Goal: Information Seeking & Learning: Learn about a topic

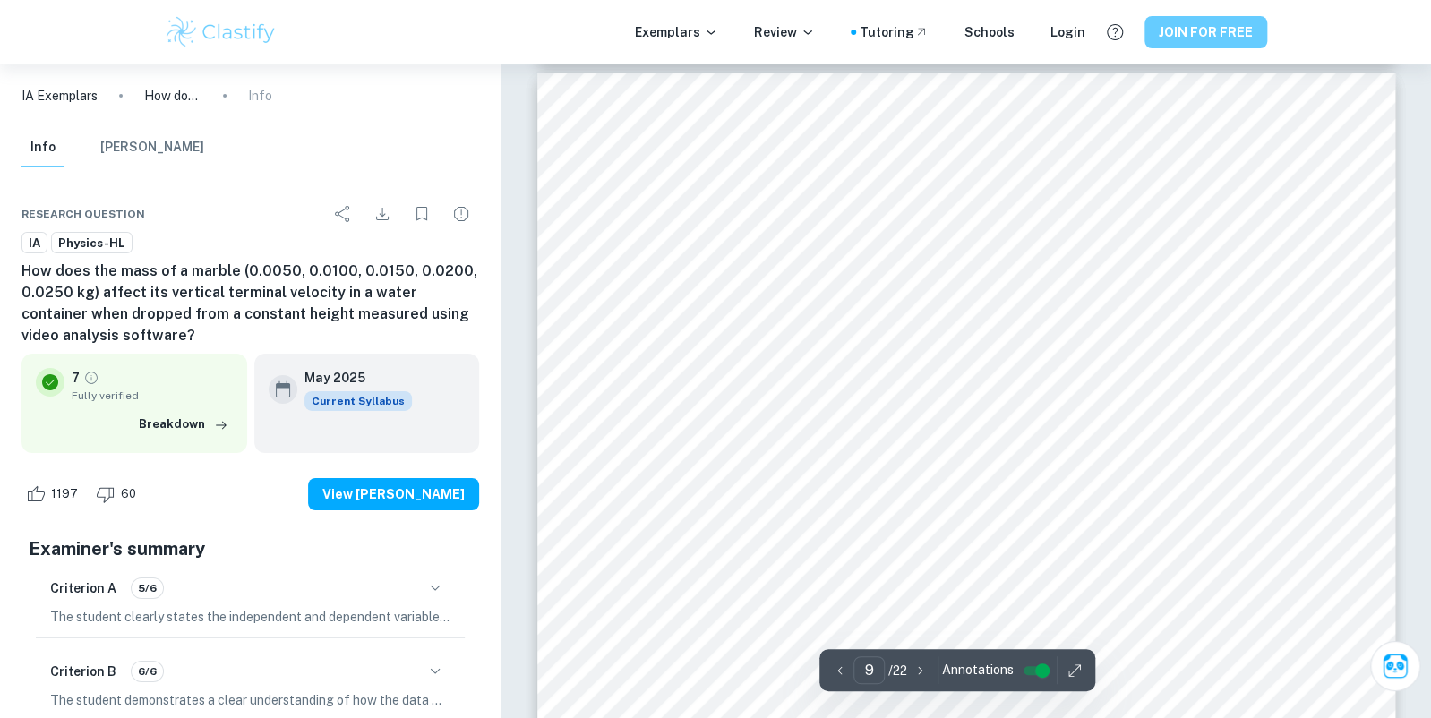
scroll to position [10200, 0]
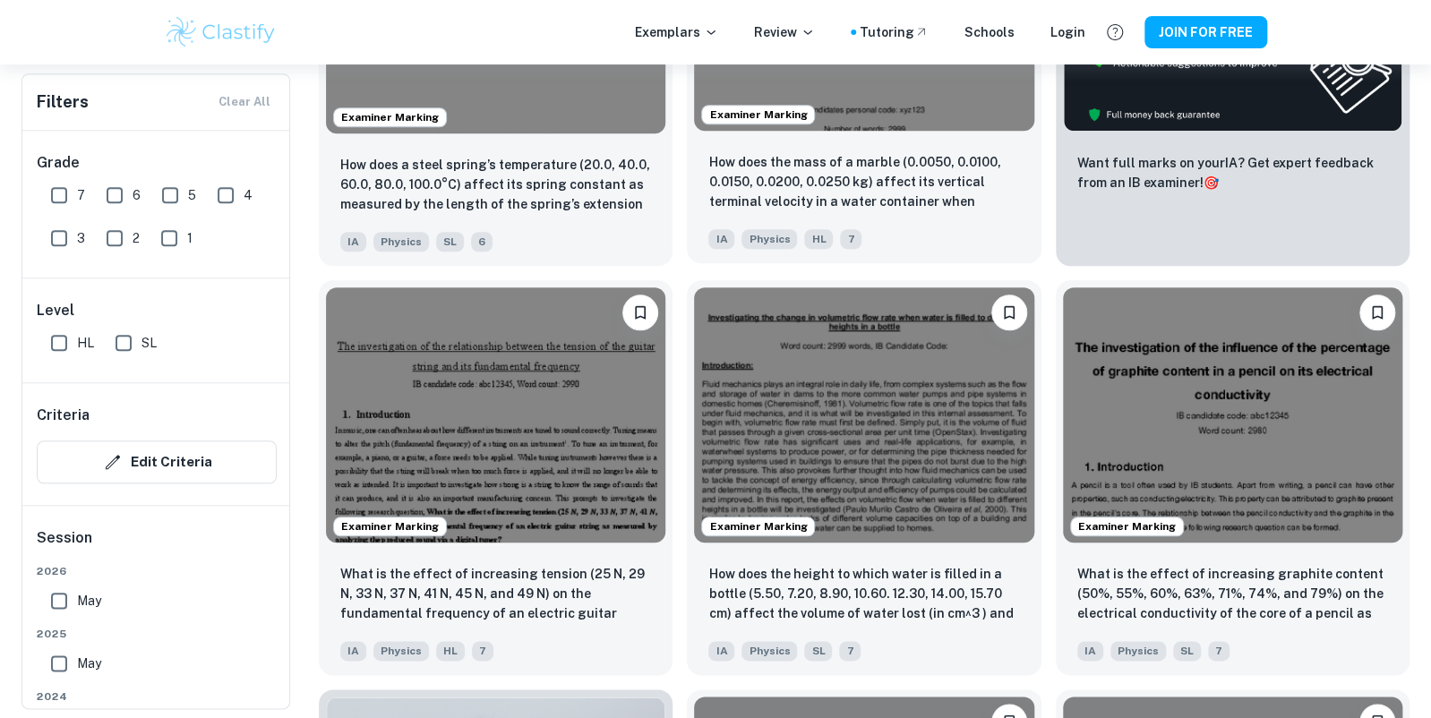
scroll to position [746, 0]
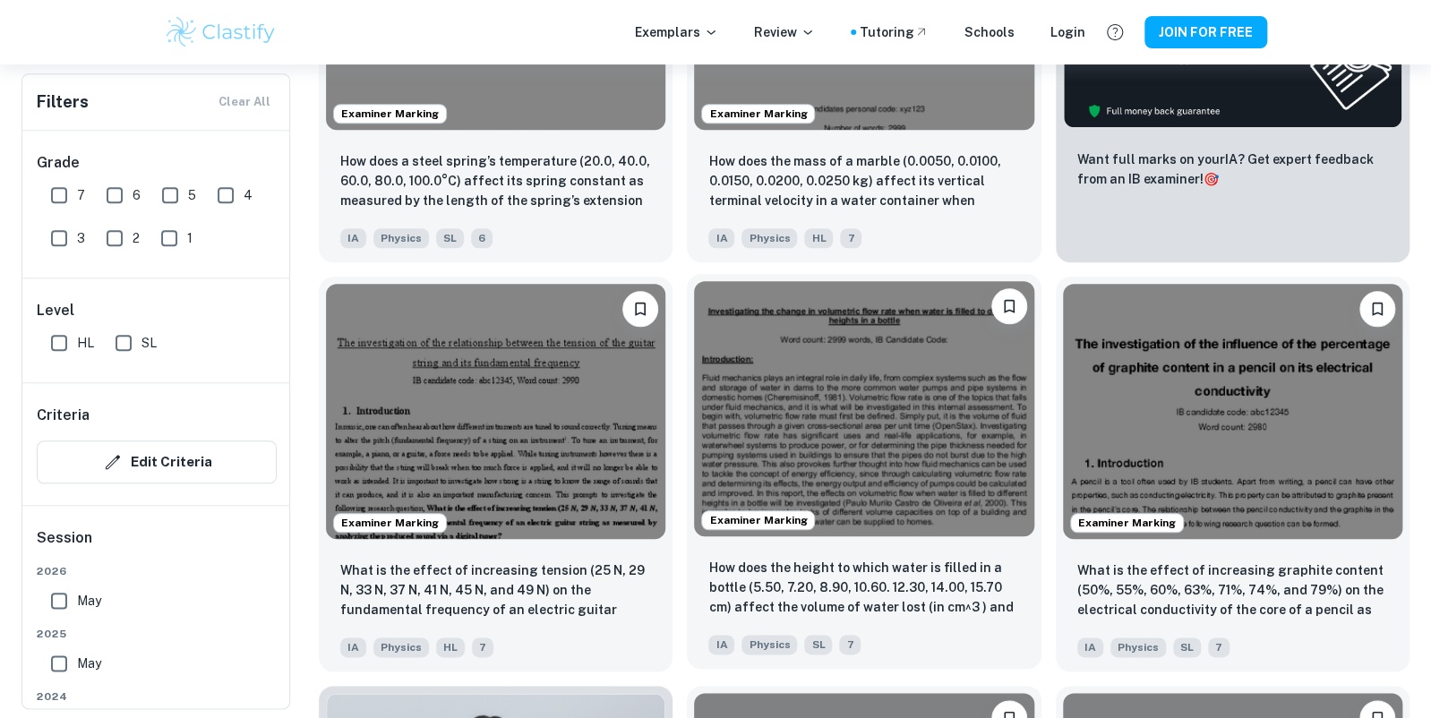
click at [866, 365] on img at bounding box center [863, 408] width 339 height 254
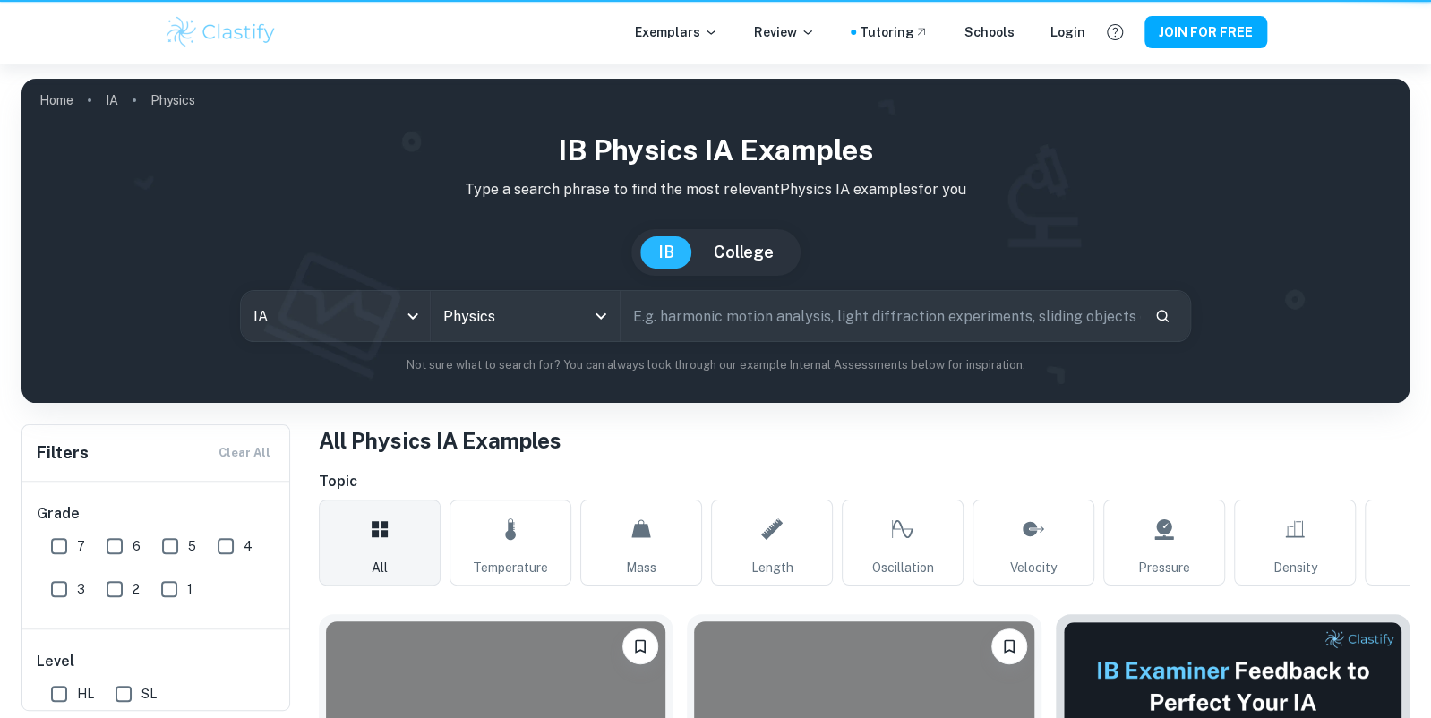
scroll to position [746, 0]
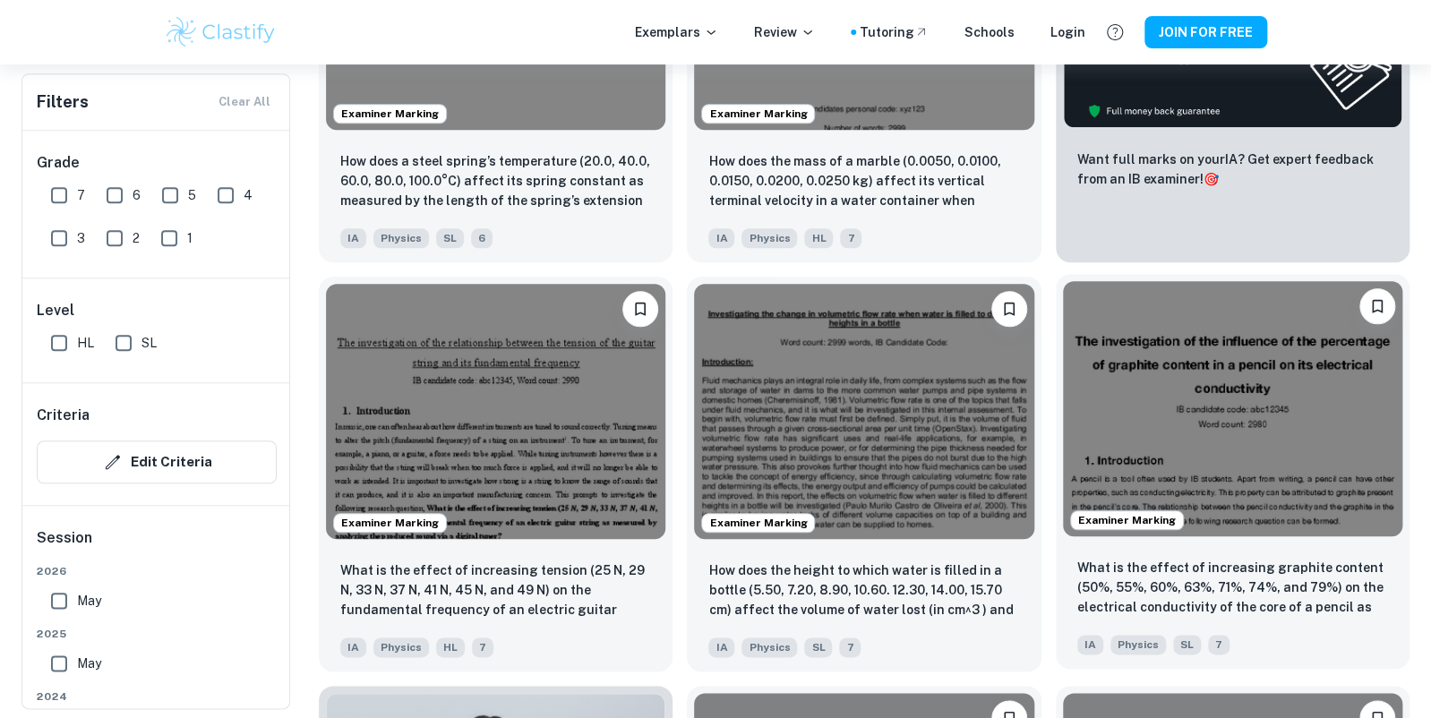
click at [1216, 358] on img at bounding box center [1232, 408] width 339 height 254
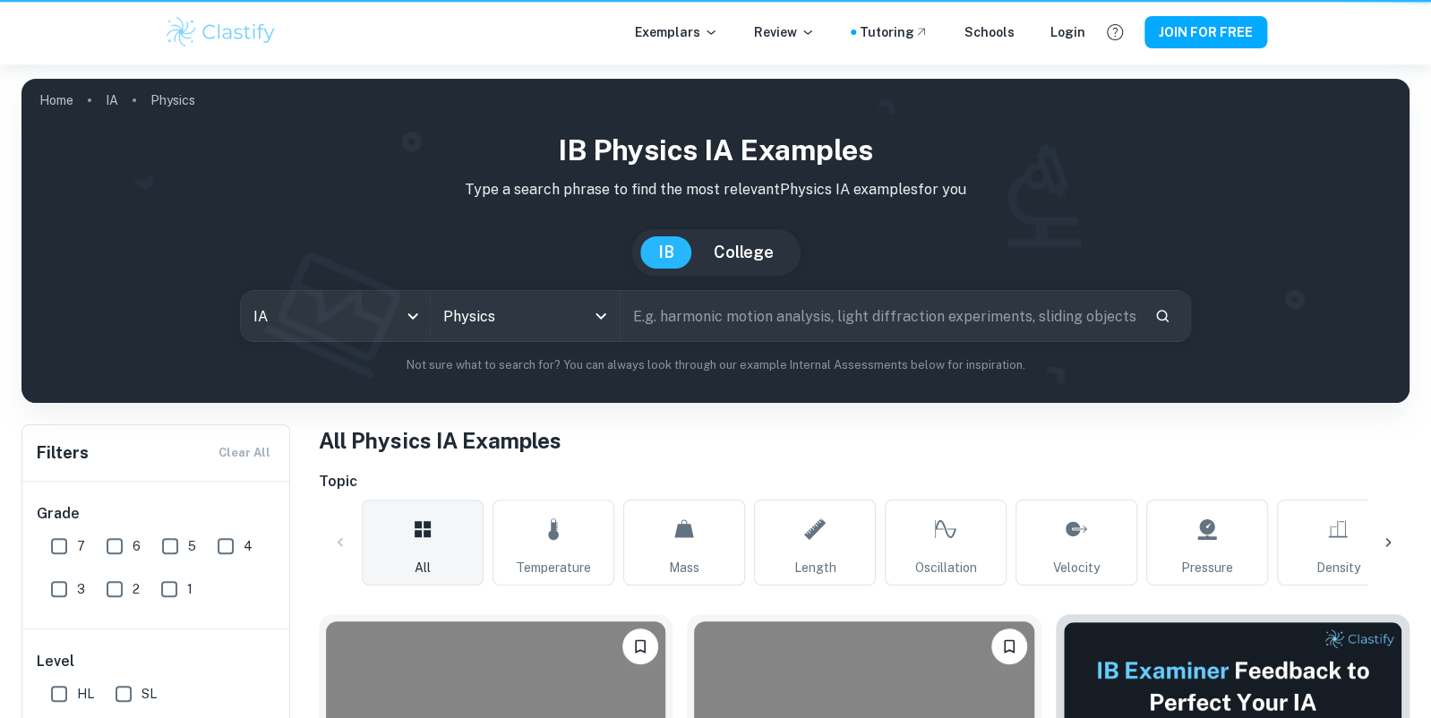
scroll to position [746, 0]
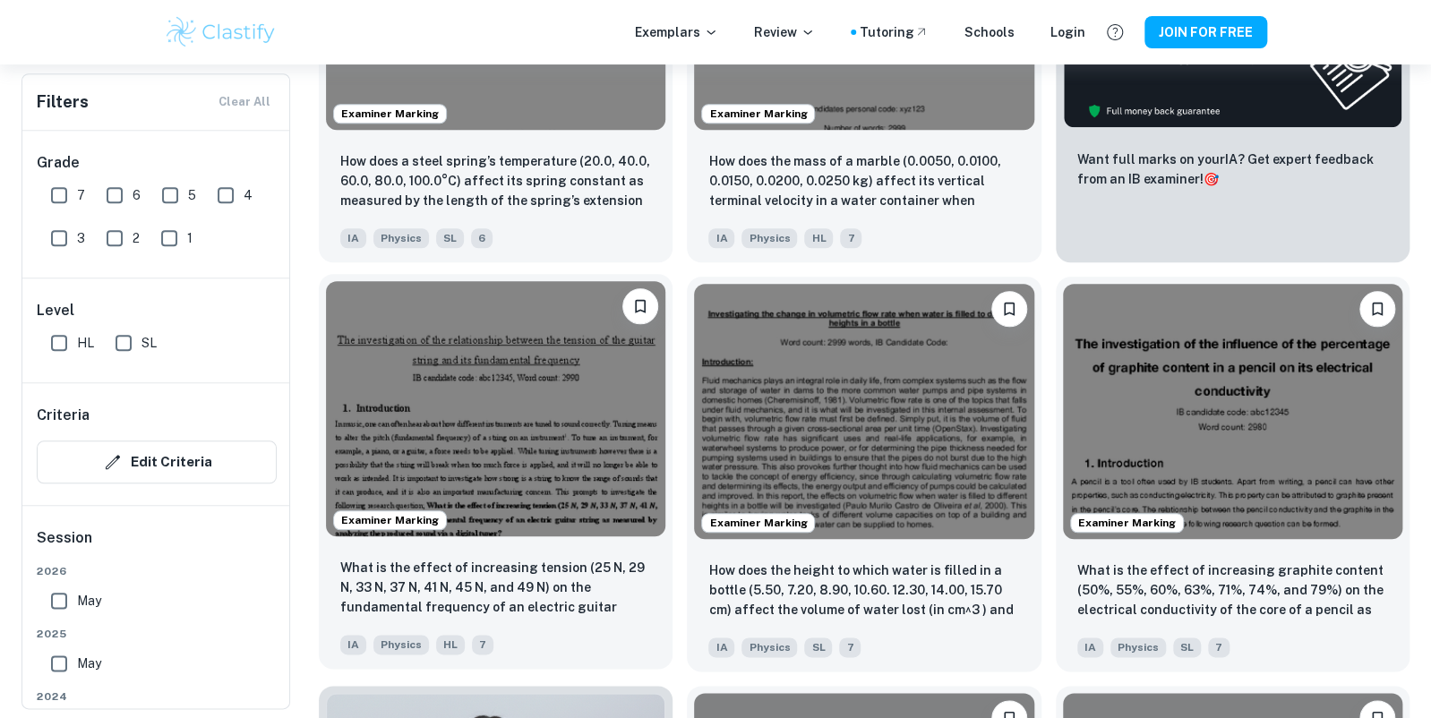
click at [406, 418] on img at bounding box center [495, 408] width 339 height 254
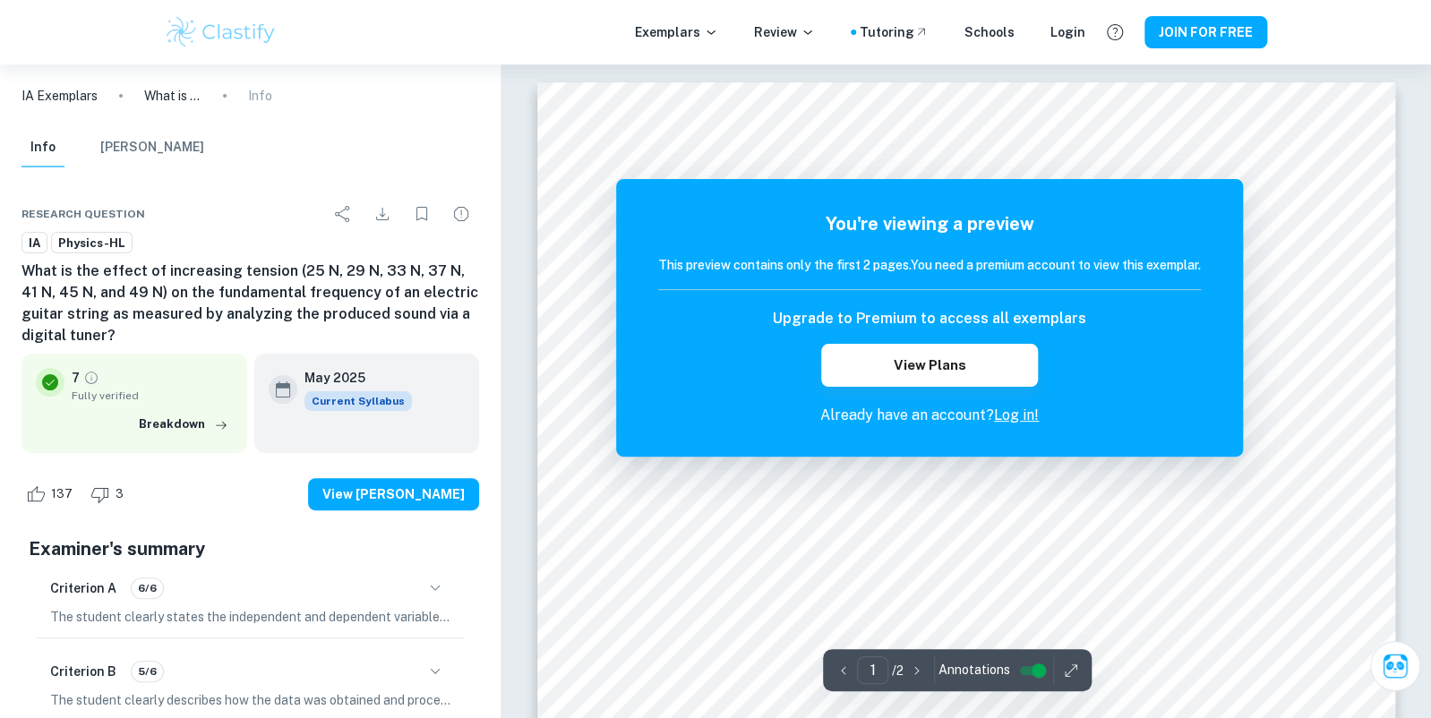
scroll to position [16, 0]
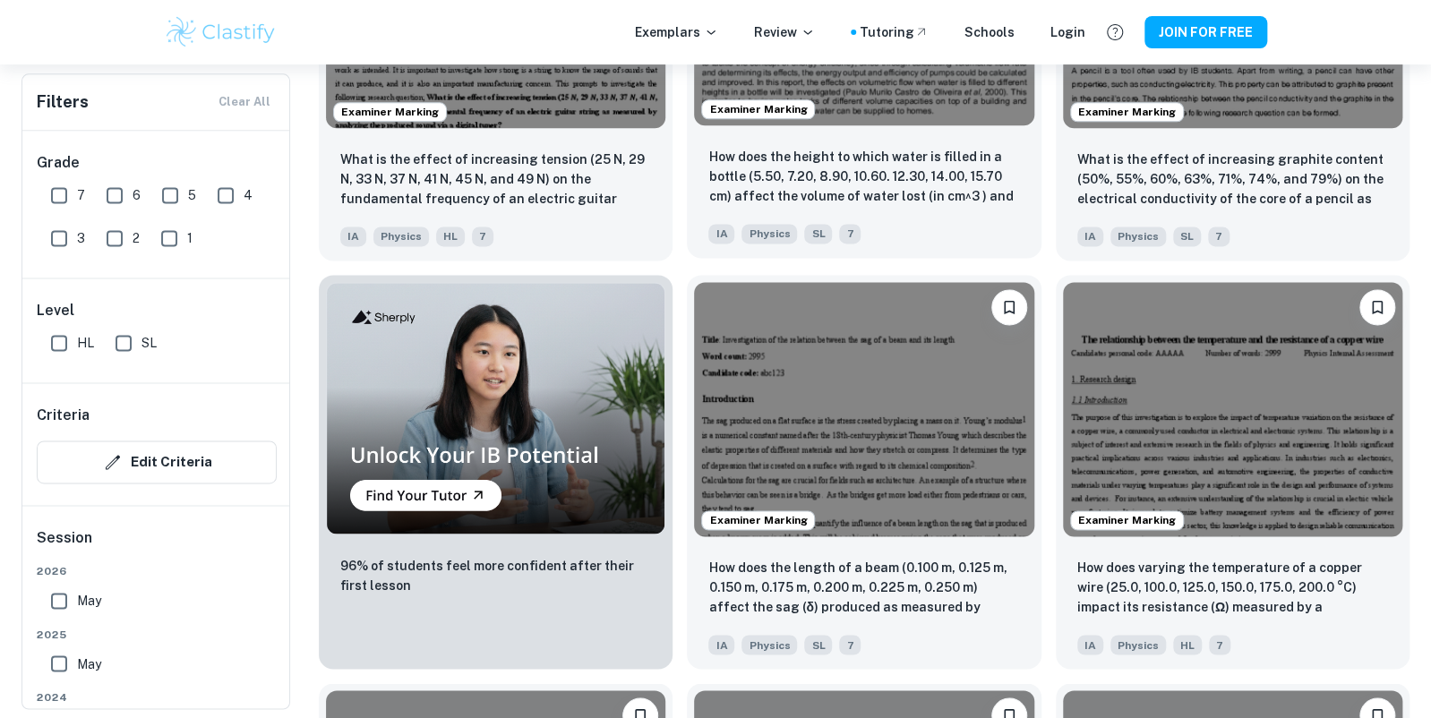
scroll to position [1173, 0]
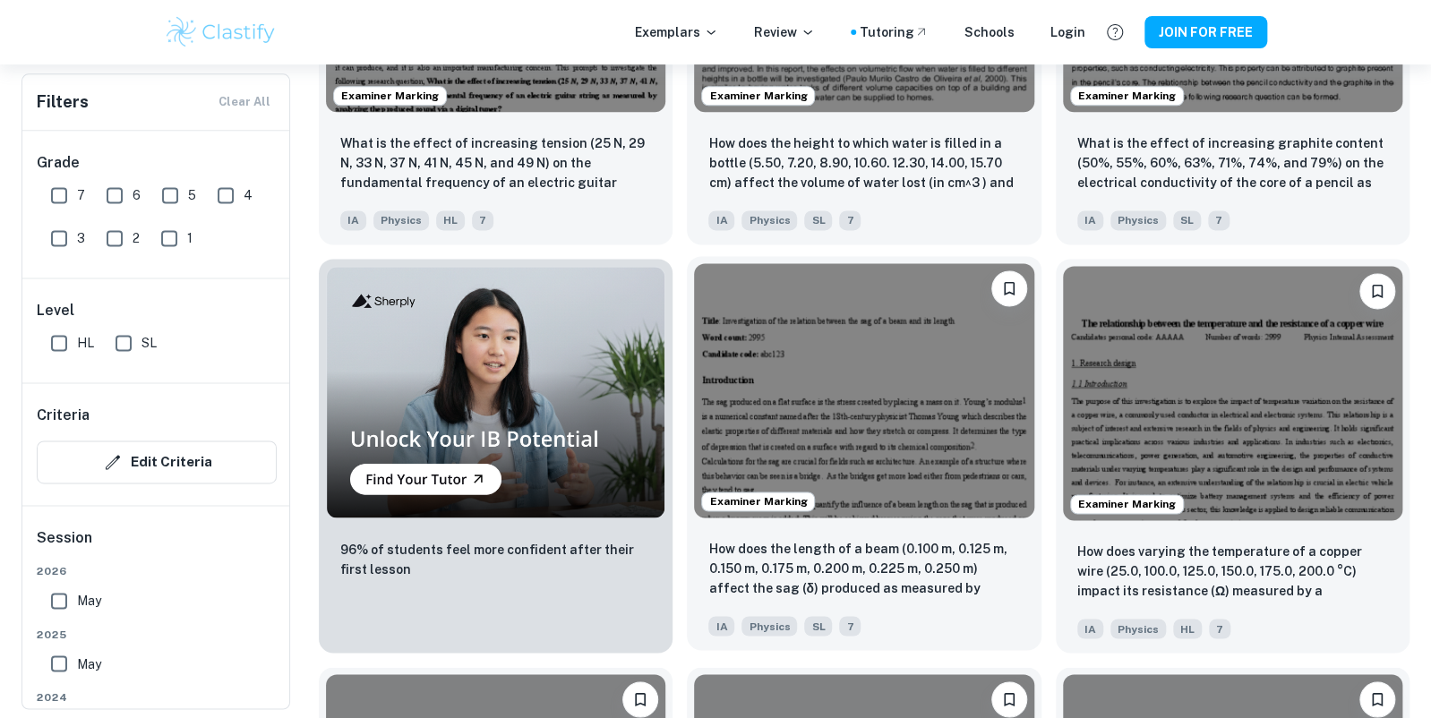
click at [893, 343] on img at bounding box center [863, 390] width 339 height 254
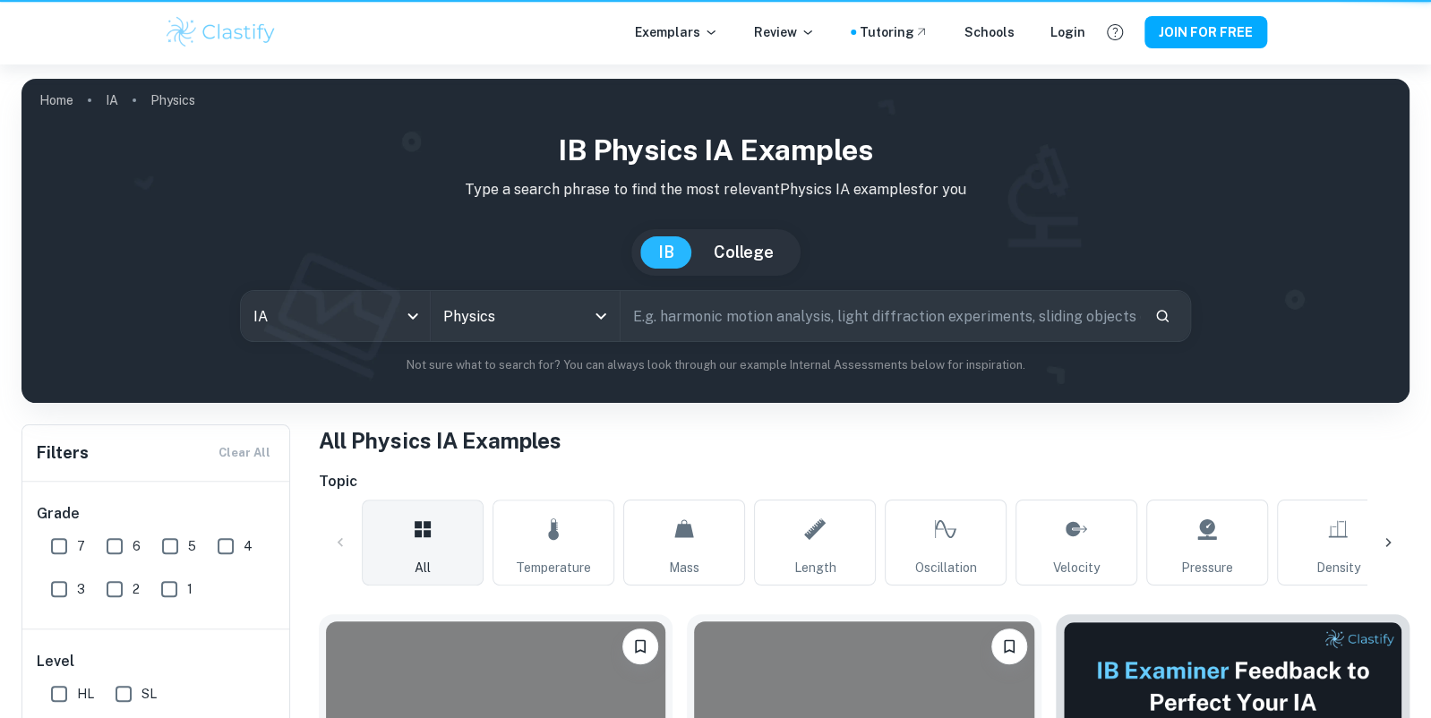
scroll to position [1173, 0]
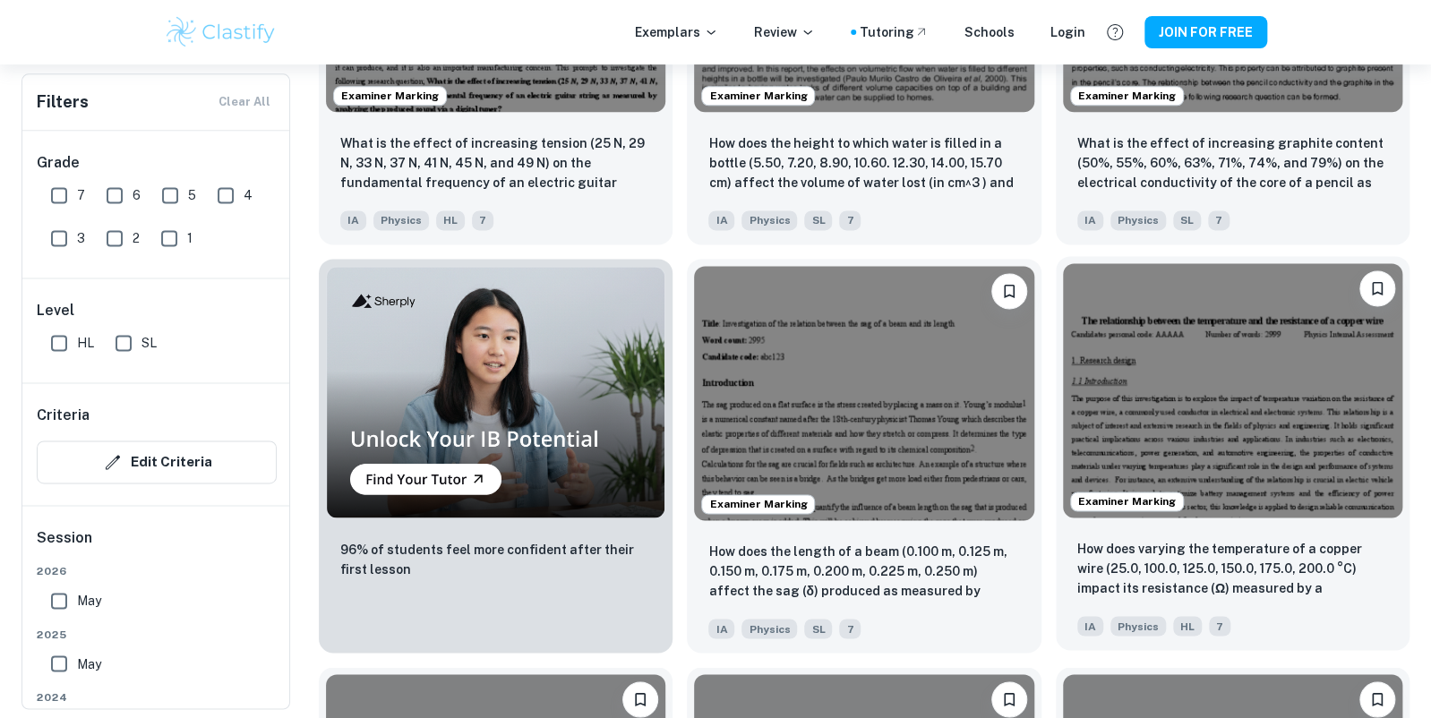
click at [1278, 380] on img at bounding box center [1232, 390] width 339 height 254
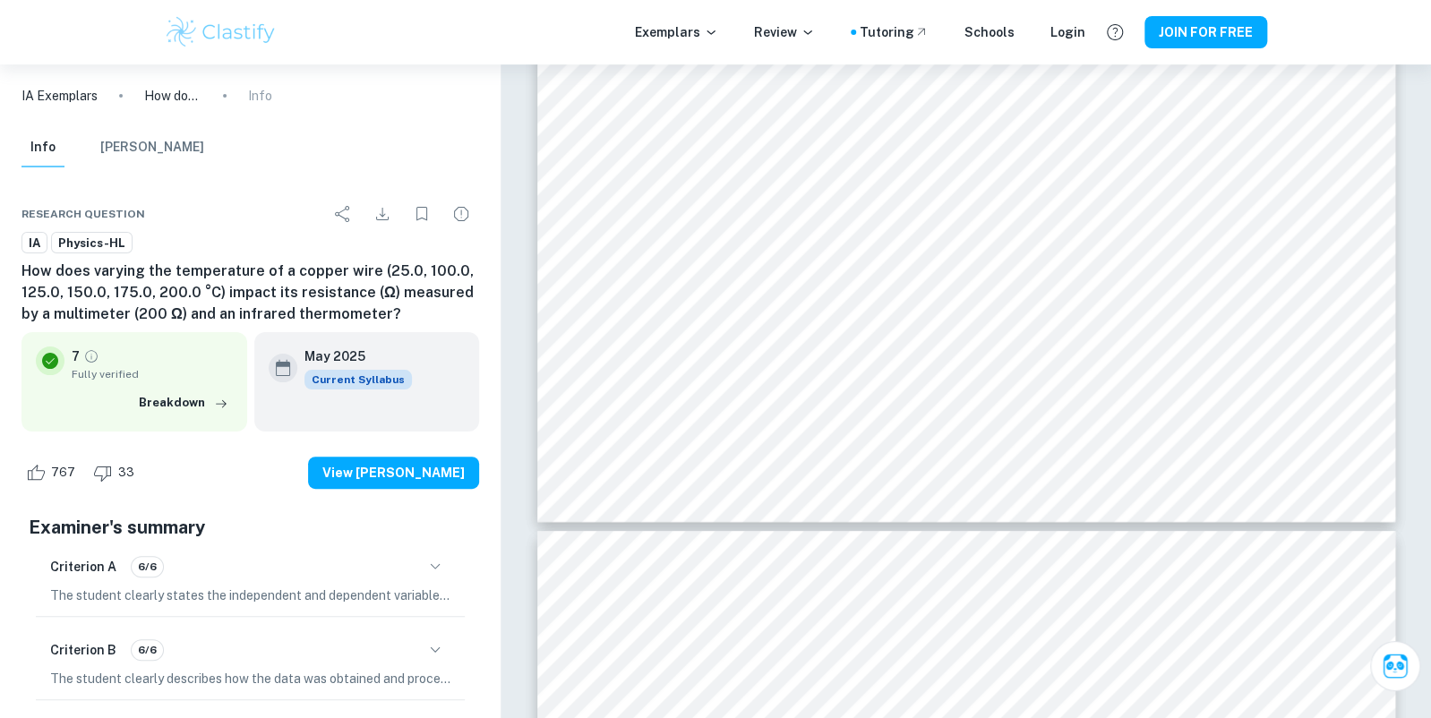
scroll to position [7158, 0]
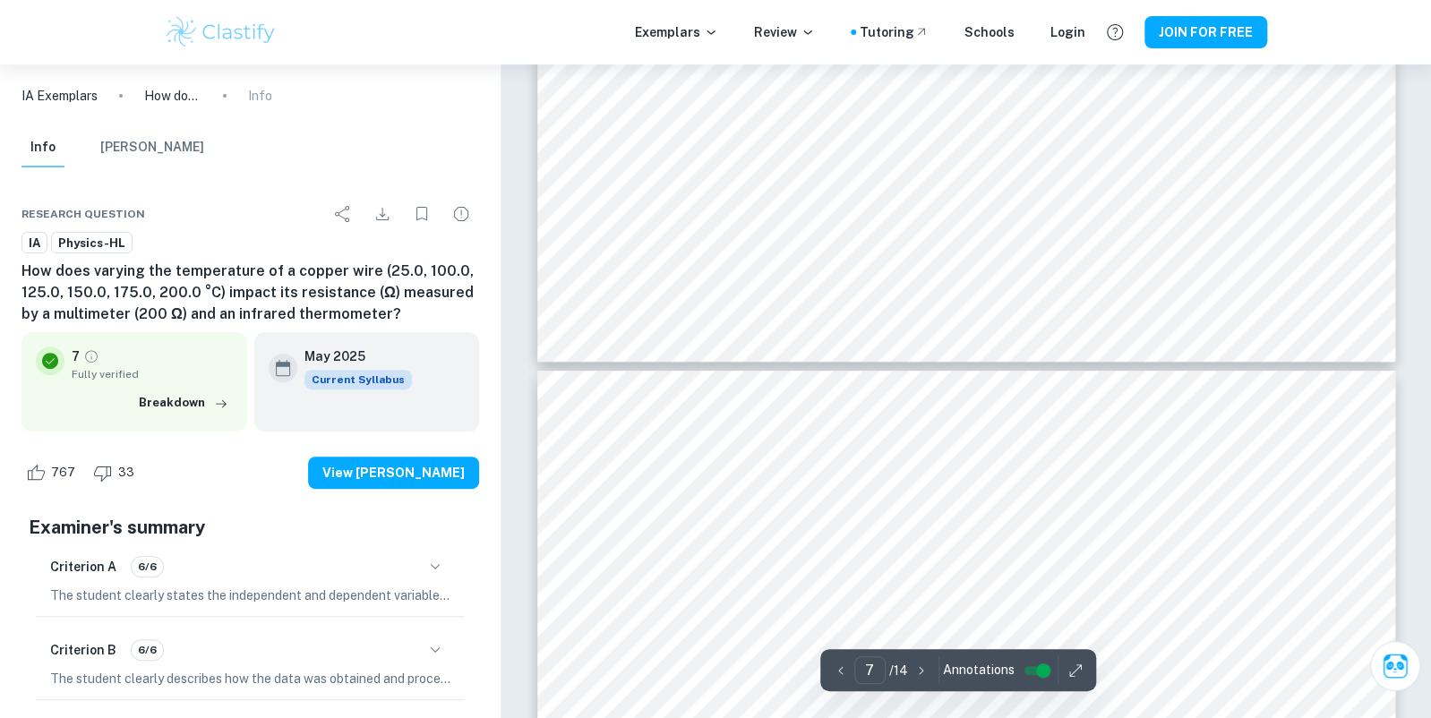
type input "6"
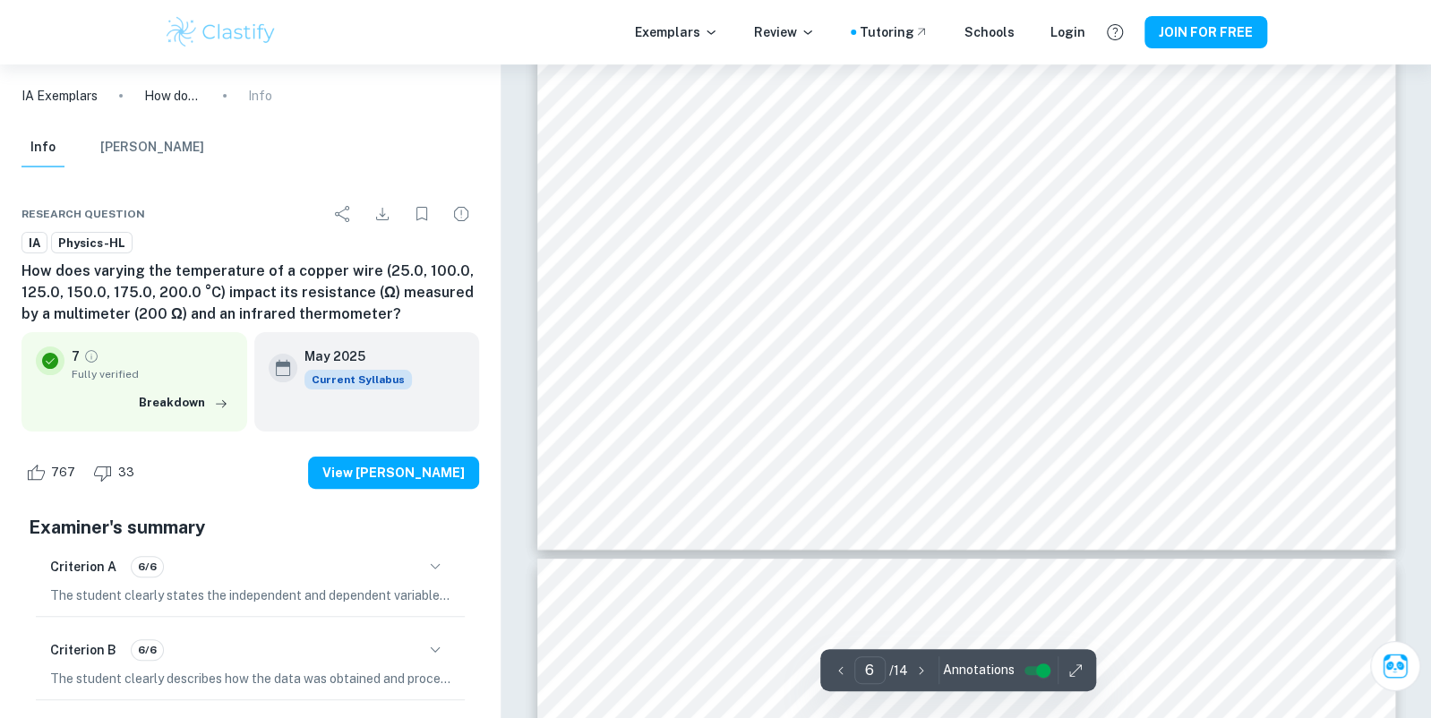
scroll to position [7130, 0]
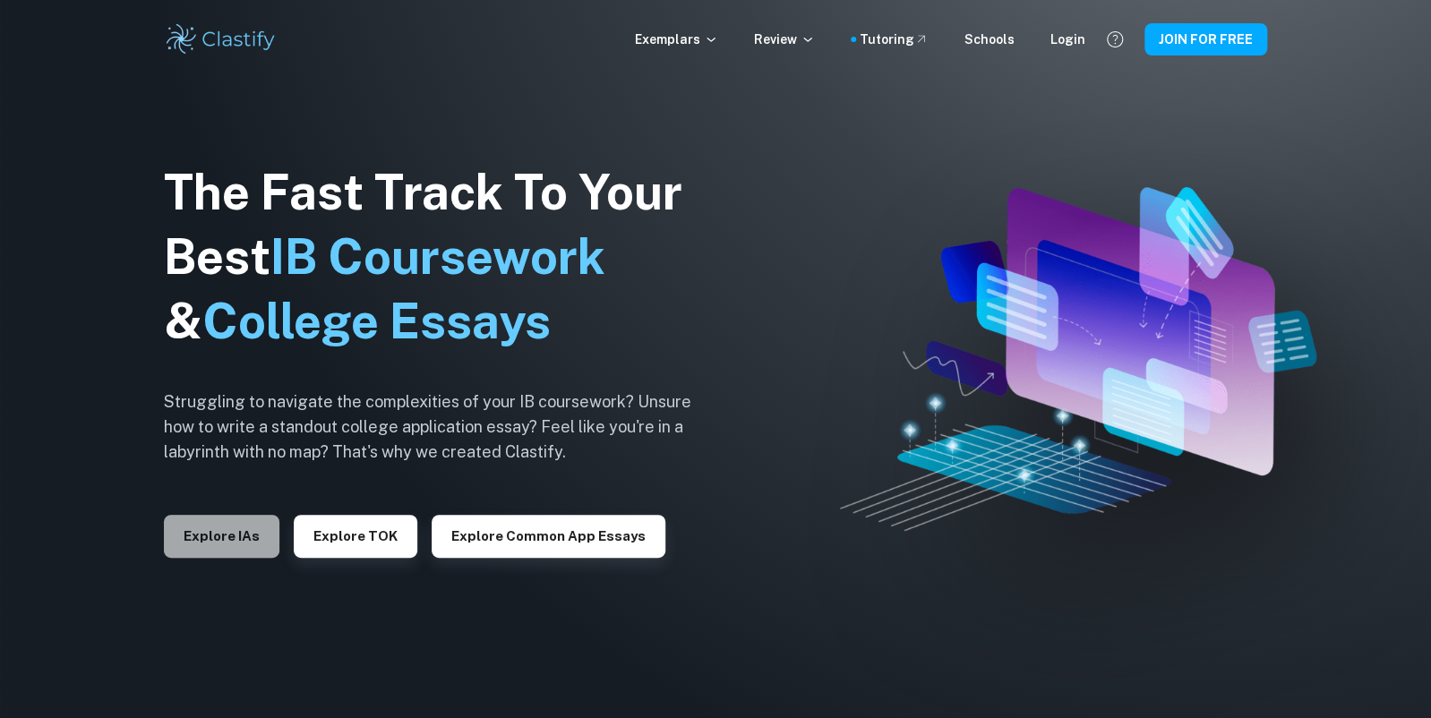
click at [204, 546] on button "Explore IAs" at bounding box center [221, 536] width 115 height 43
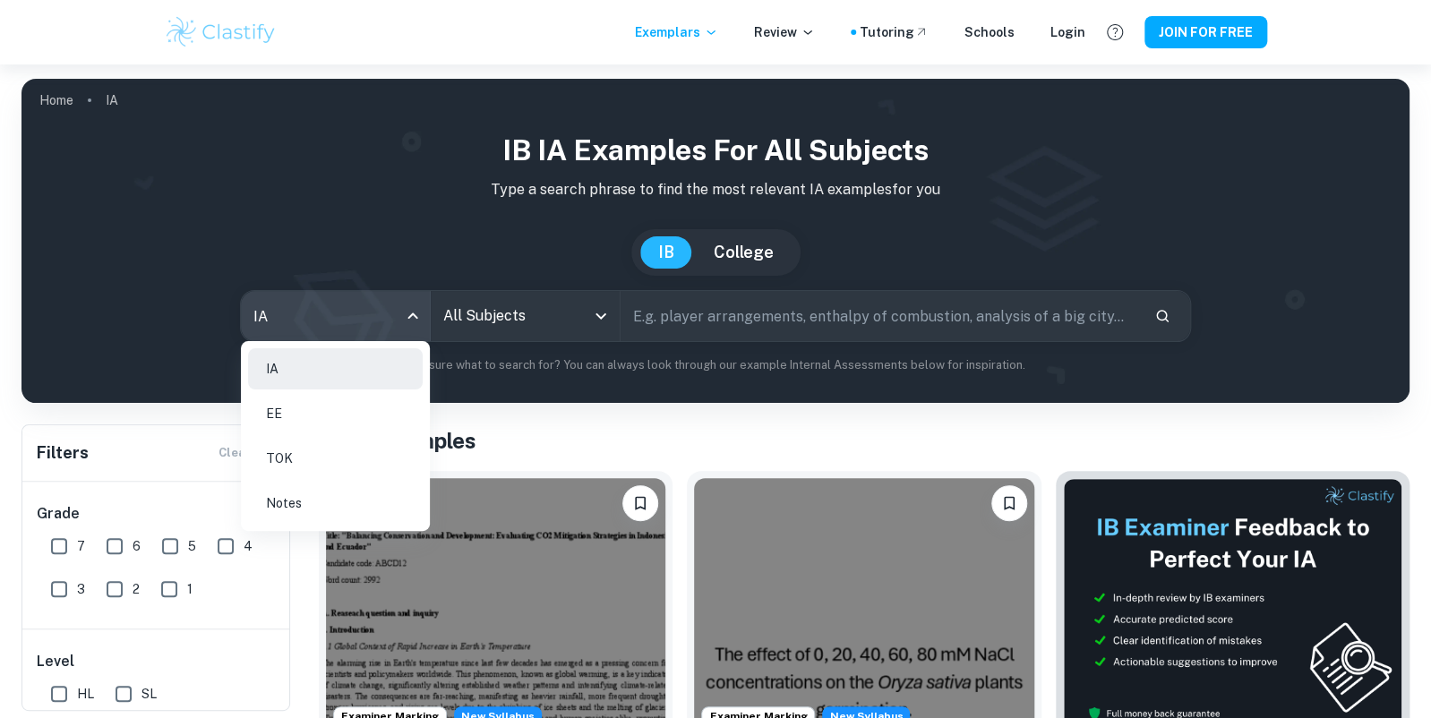
click at [365, 296] on body "We value your privacy We use cookies to enhance your browsing experience, serve…" at bounding box center [715, 423] width 1431 height 718
click at [540, 313] on div at bounding box center [715, 359] width 1431 height 718
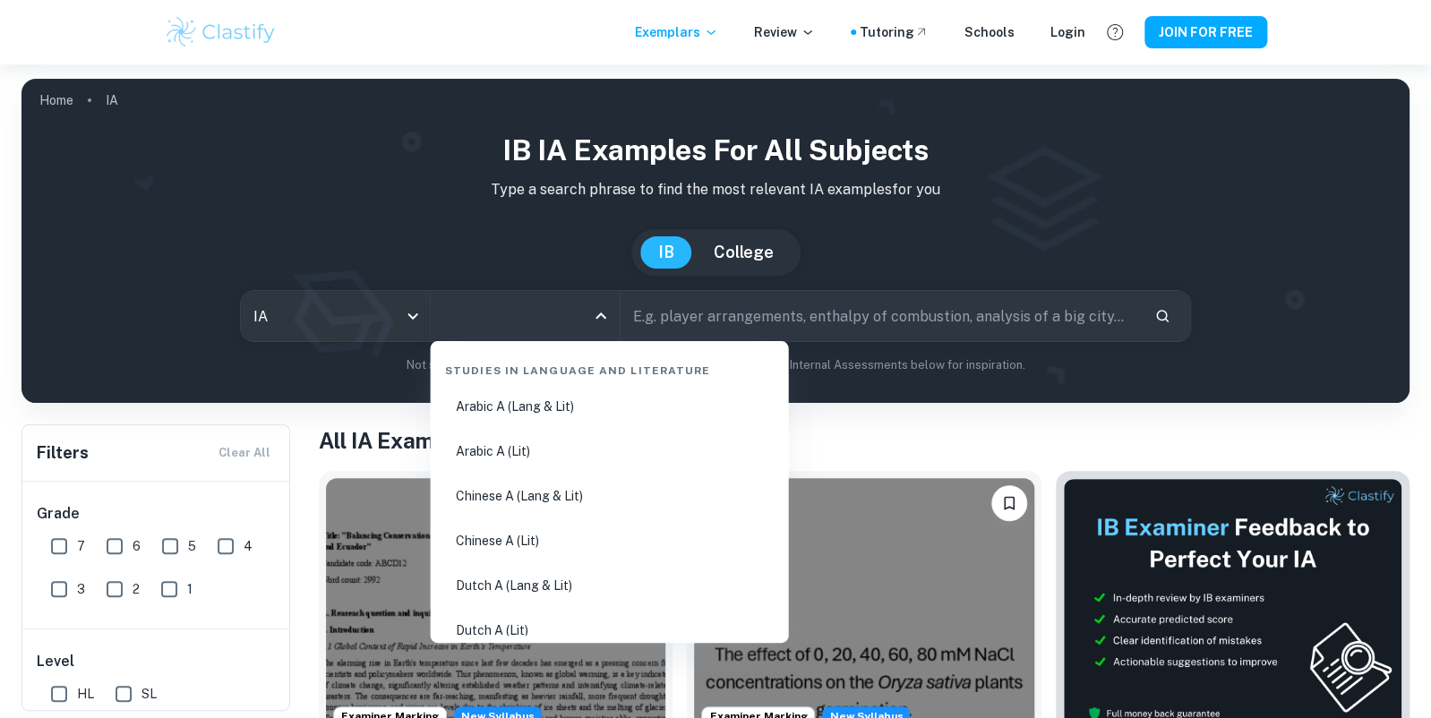
click at [528, 313] on input "All Subjects" at bounding box center [512, 316] width 146 height 34
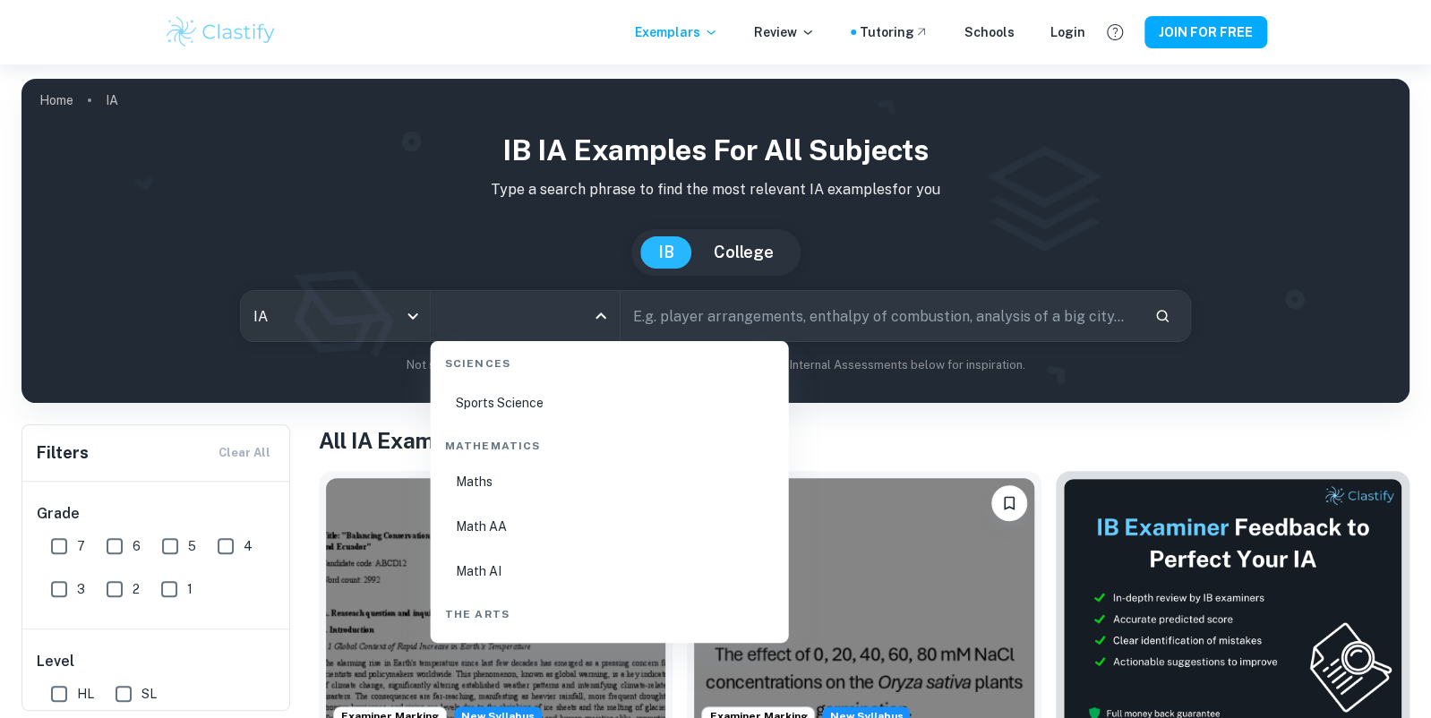
scroll to position [2809, 0]
click at [489, 554] on li "Physics" at bounding box center [610, 563] width 344 height 41
type input "Physics"
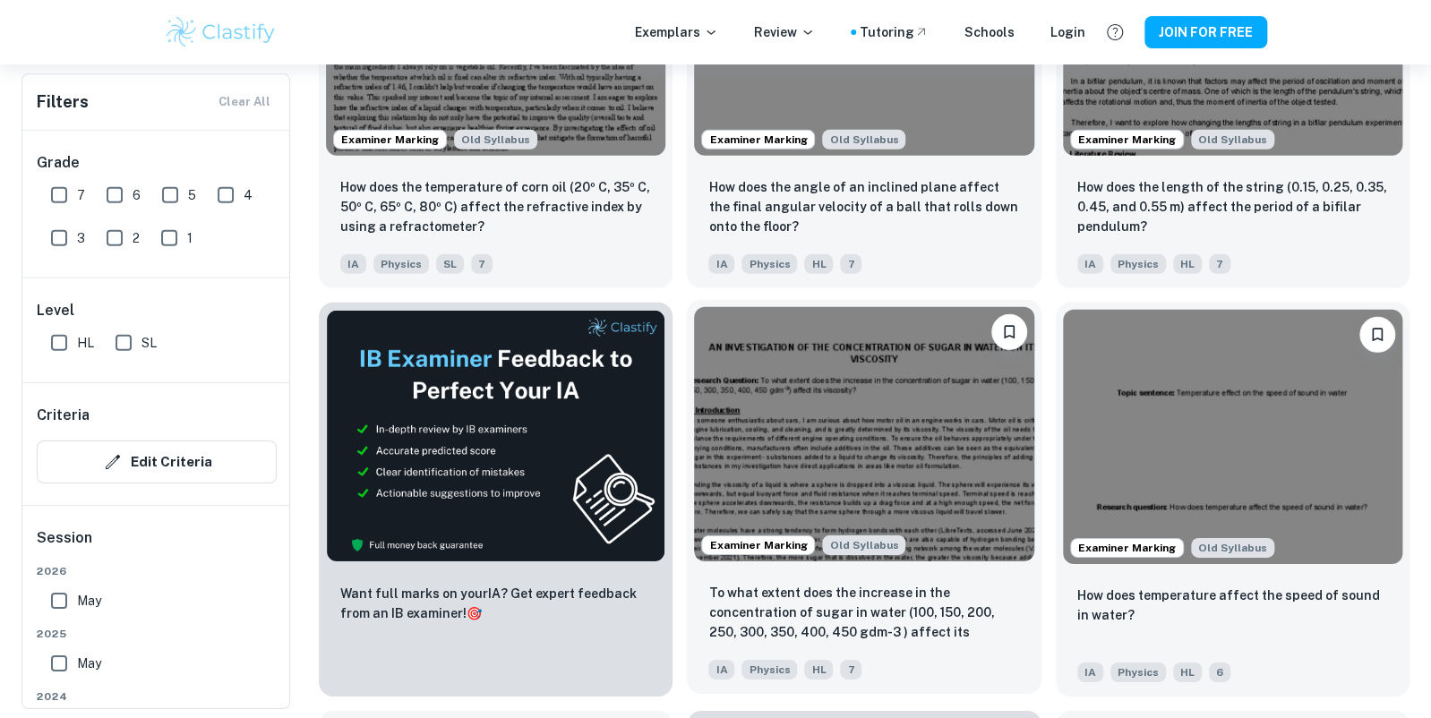
scroll to position [2751, 0]
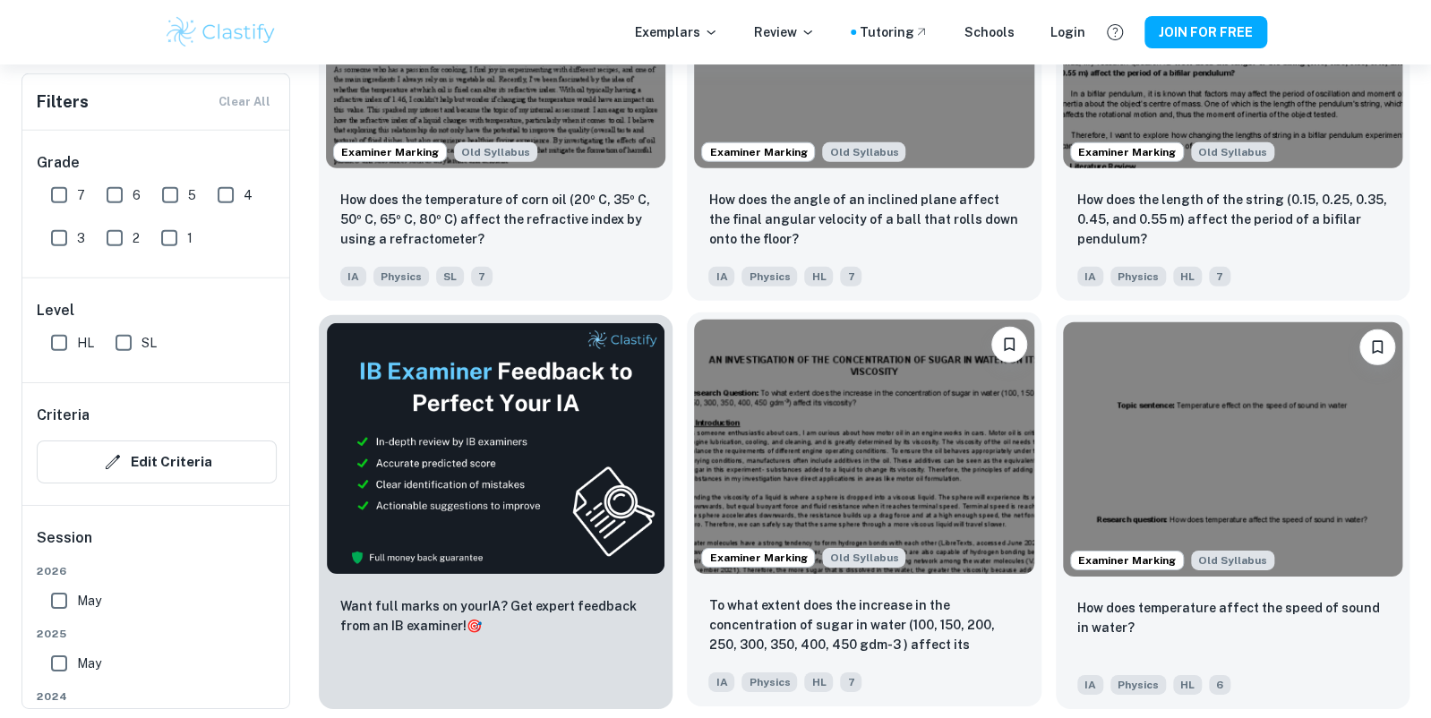
click at [819, 440] on img at bounding box center [863, 447] width 339 height 254
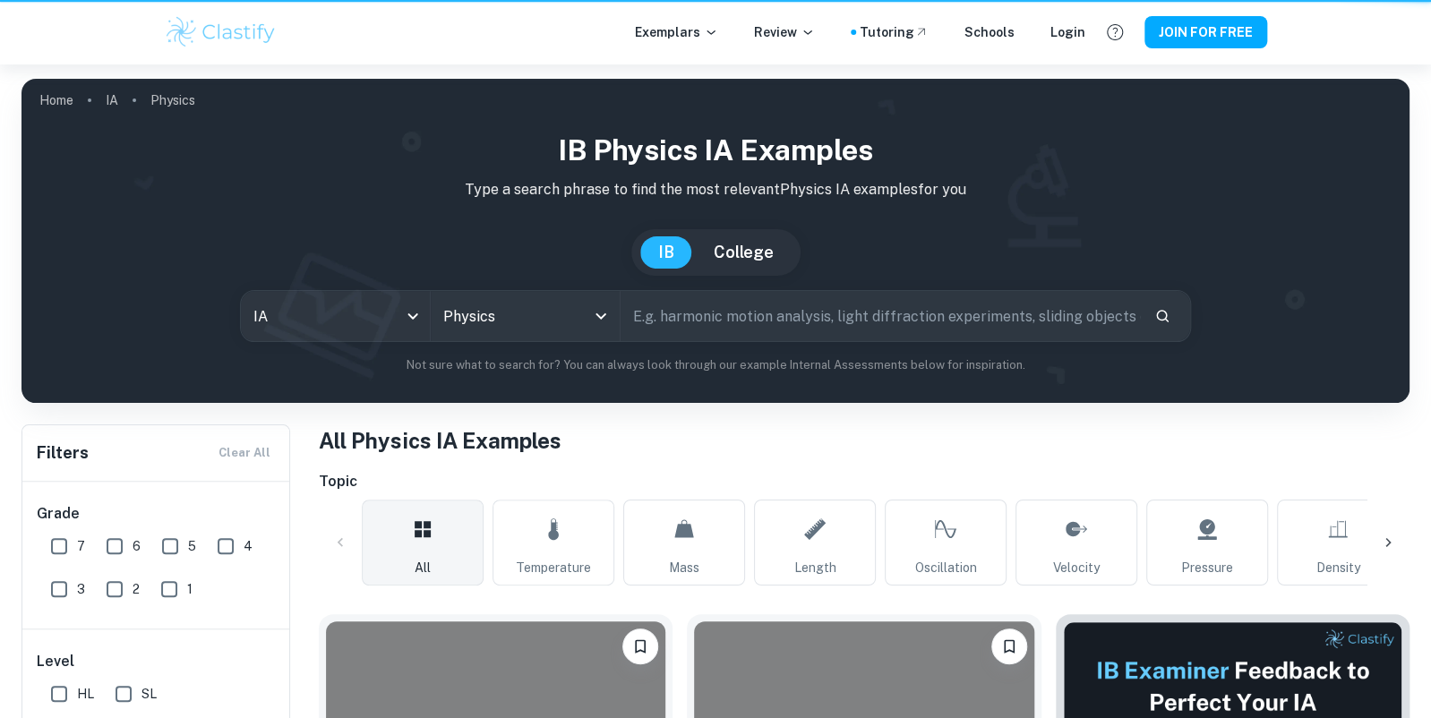
scroll to position [2751, 0]
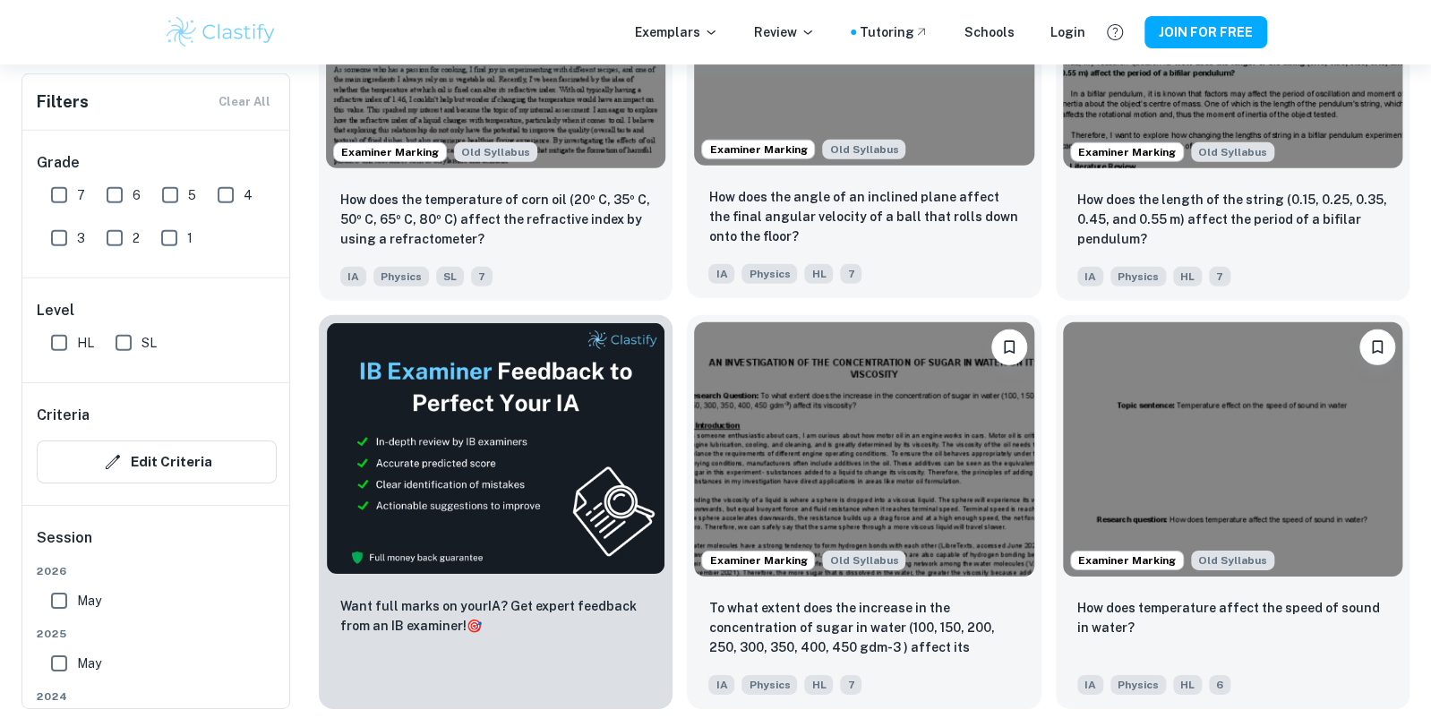
click at [775, 110] on img at bounding box center [863, 37] width 339 height 254
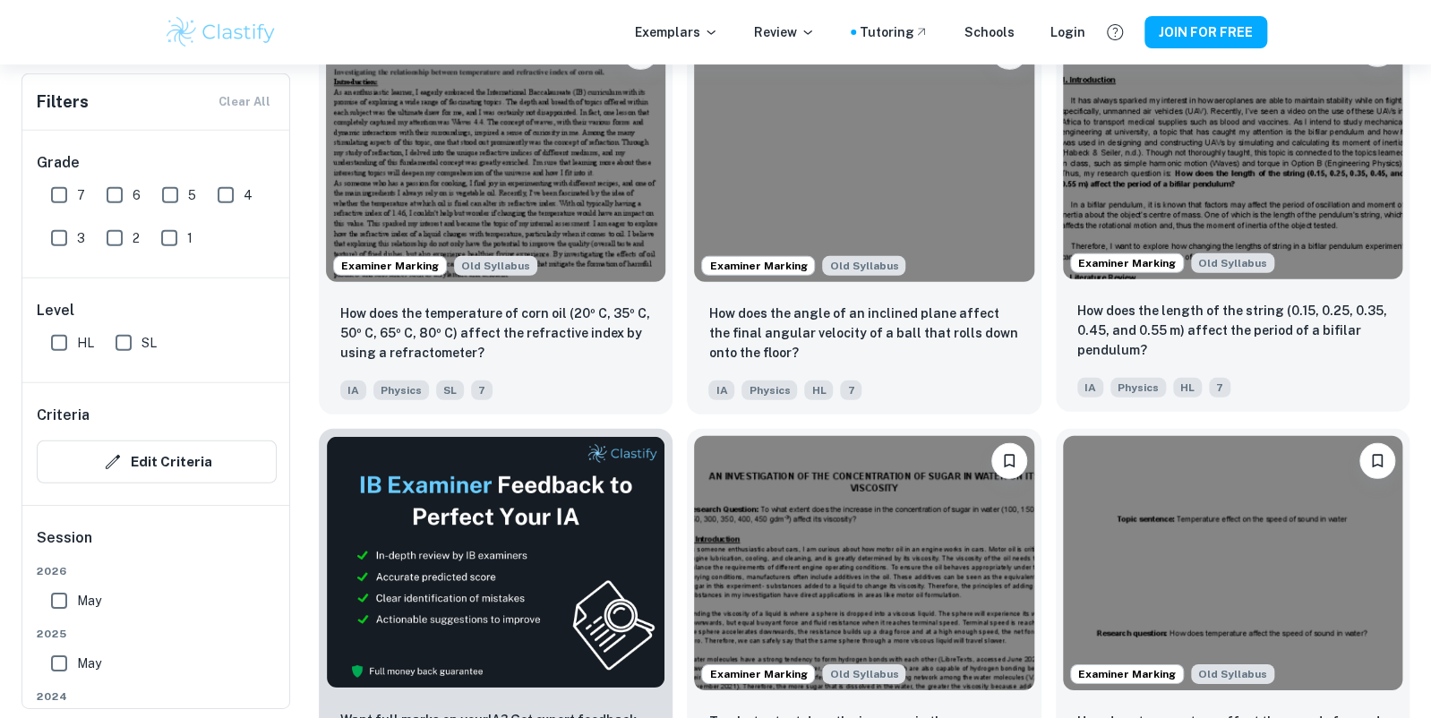
scroll to position [2633, 0]
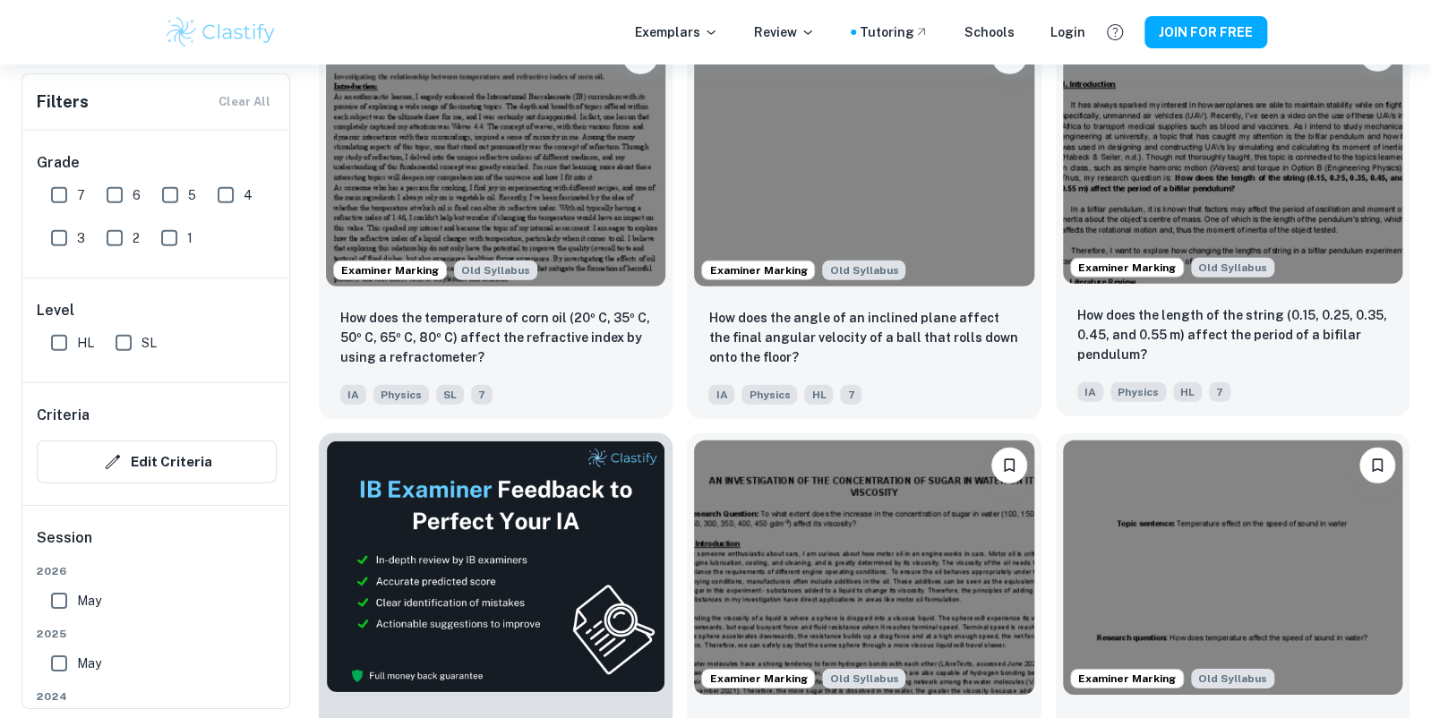
click at [1214, 211] on img at bounding box center [1232, 156] width 339 height 254
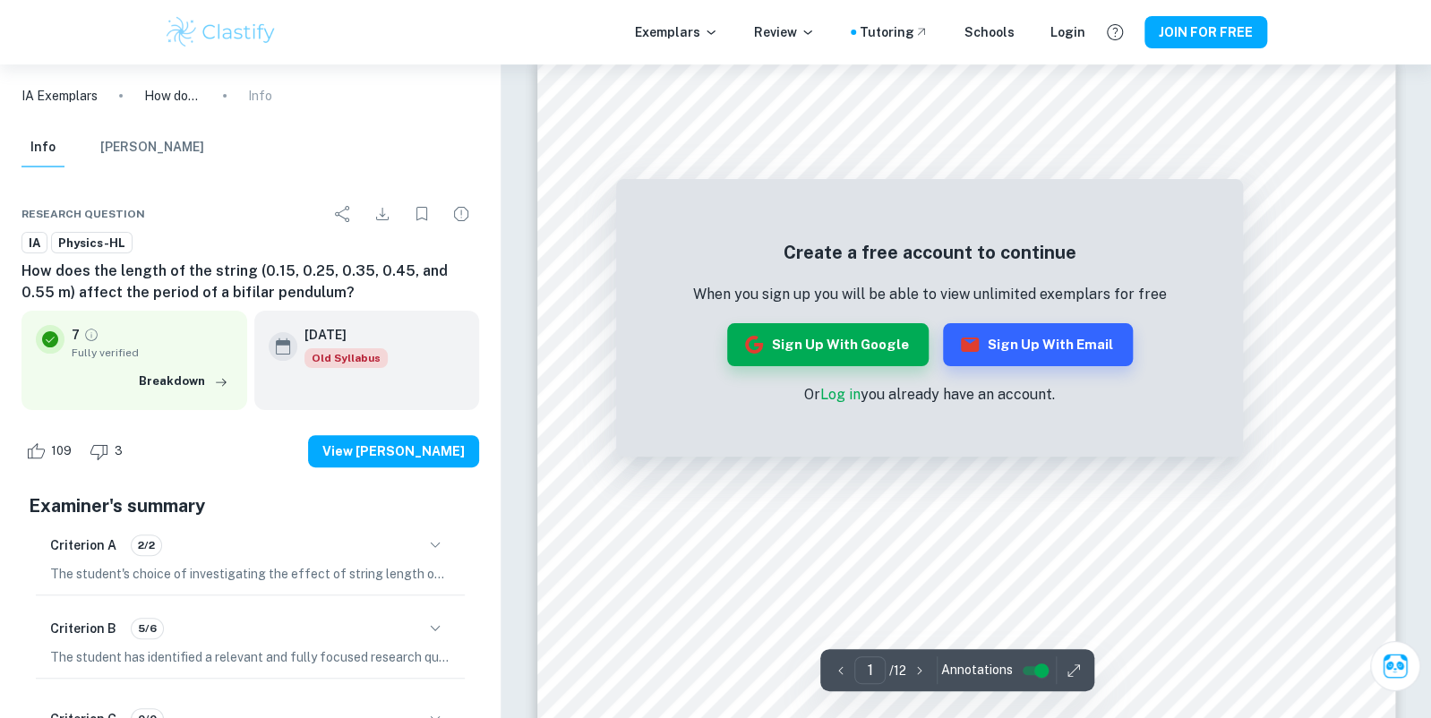
scroll to position [22, 0]
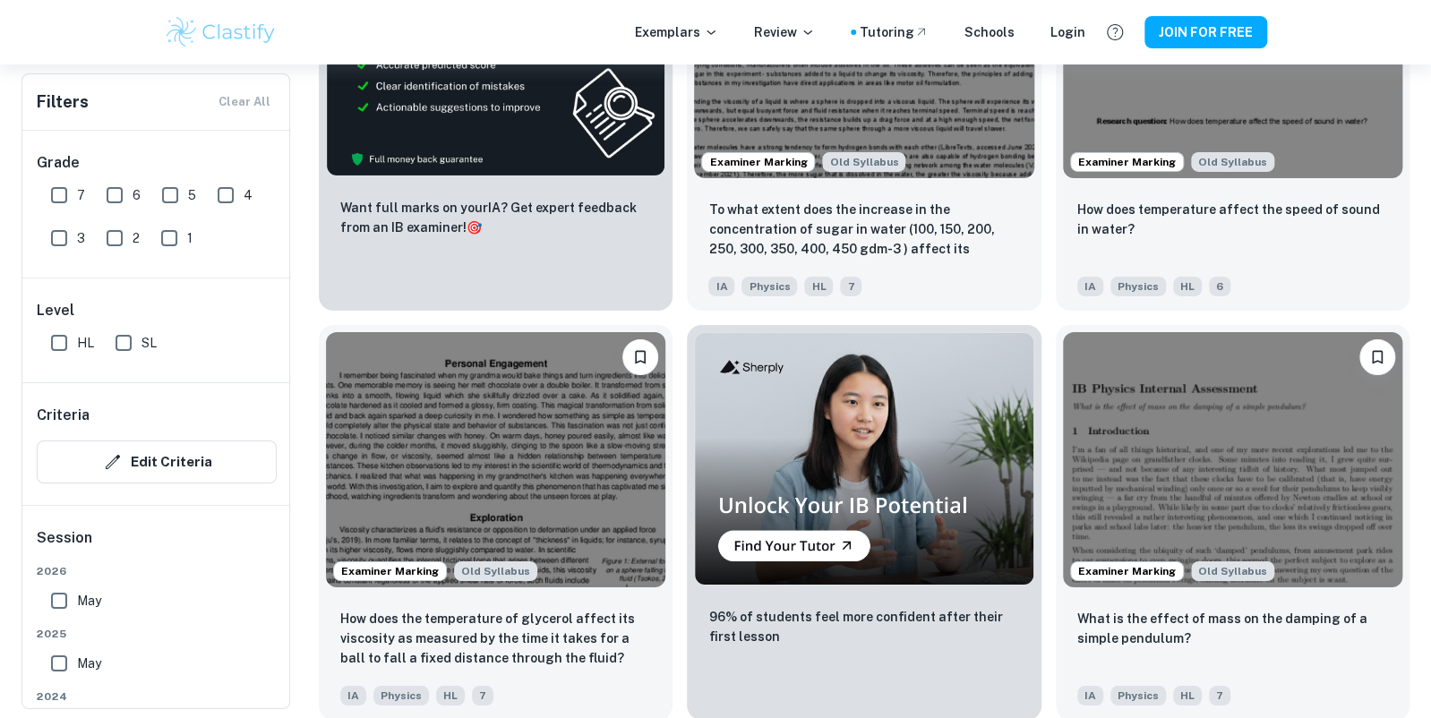
scroll to position [3281, 0]
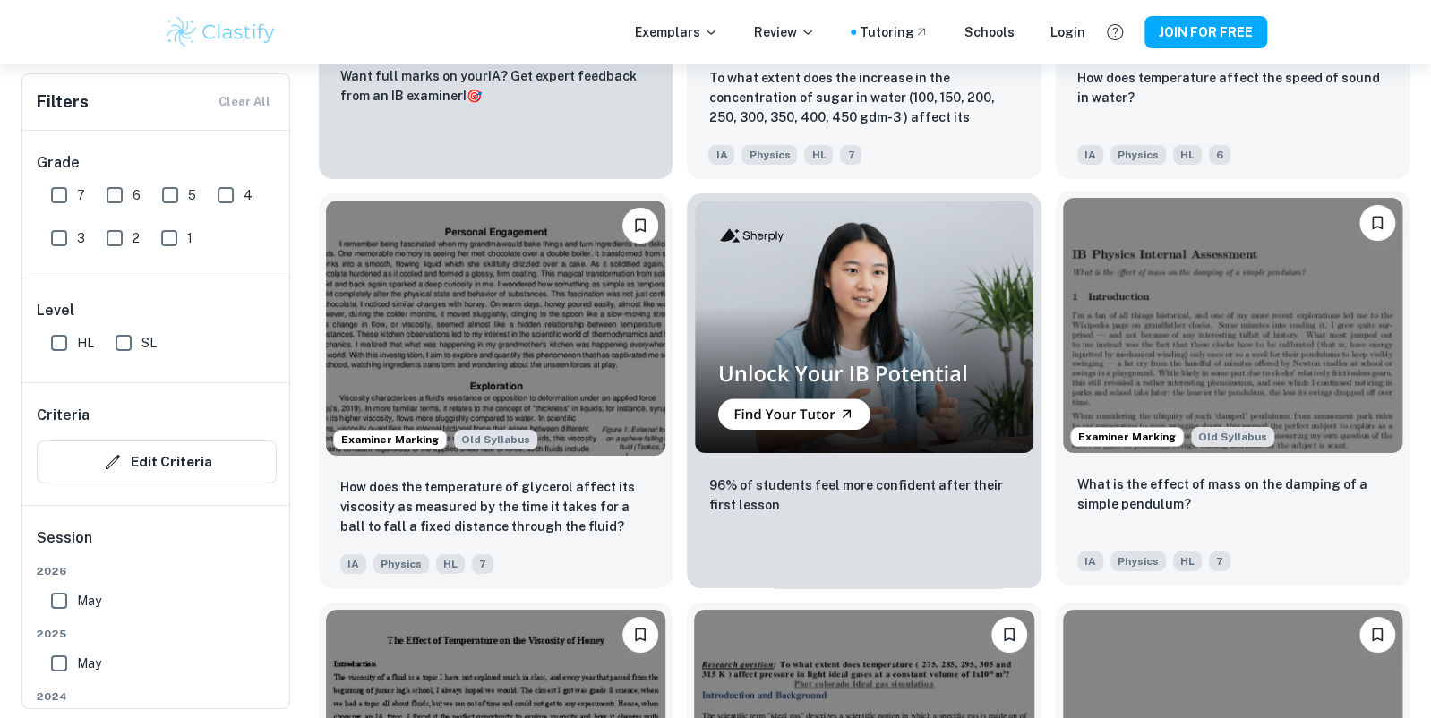
click at [1199, 347] on img at bounding box center [1232, 325] width 339 height 254
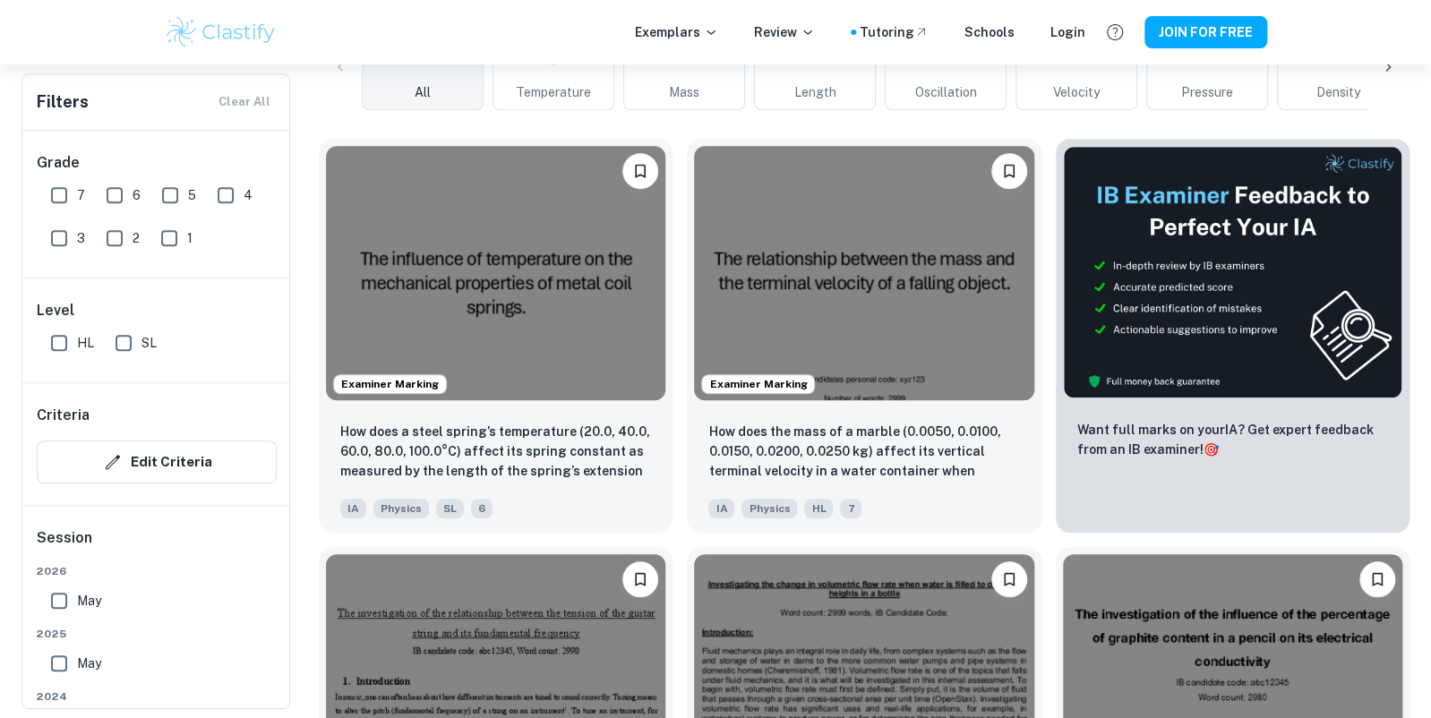
scroll to position [526, 0]
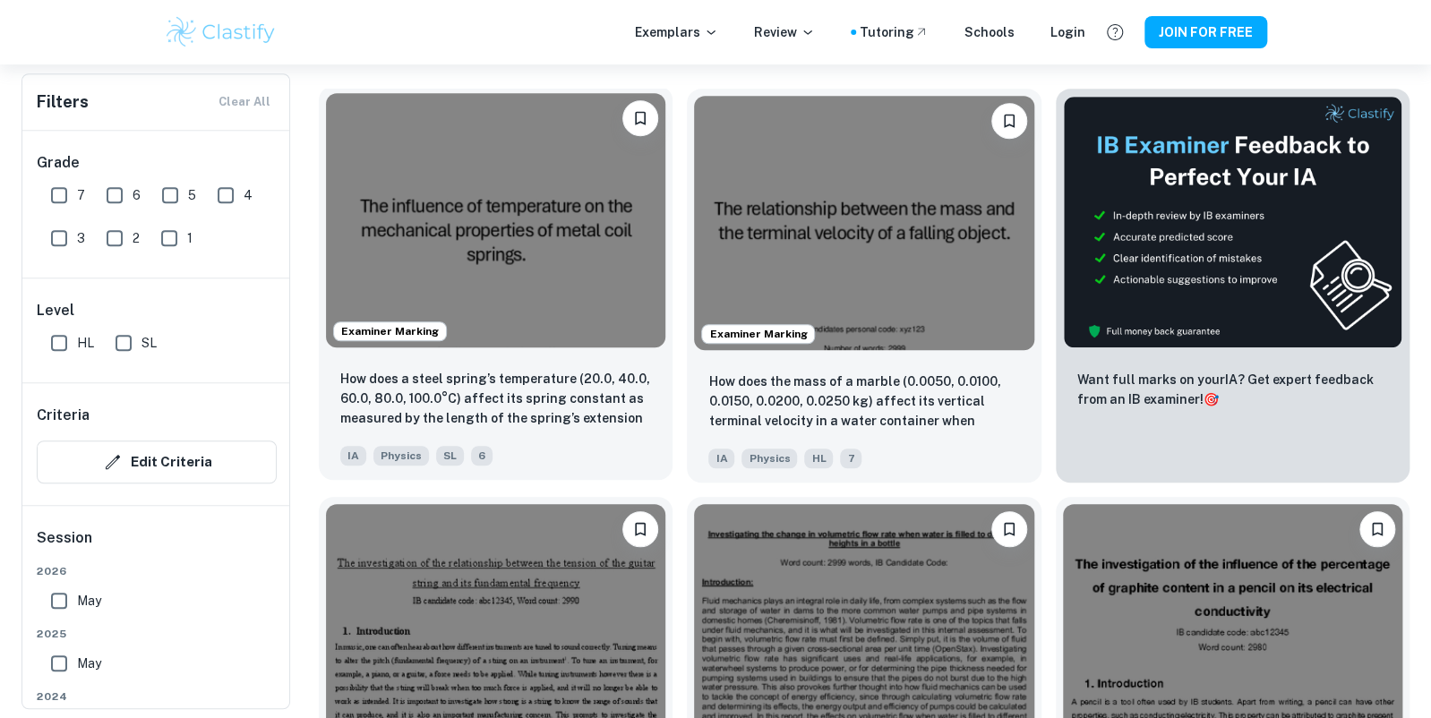
click at [512, 278] on img at bounding box center [495, 220] width 339 height 254
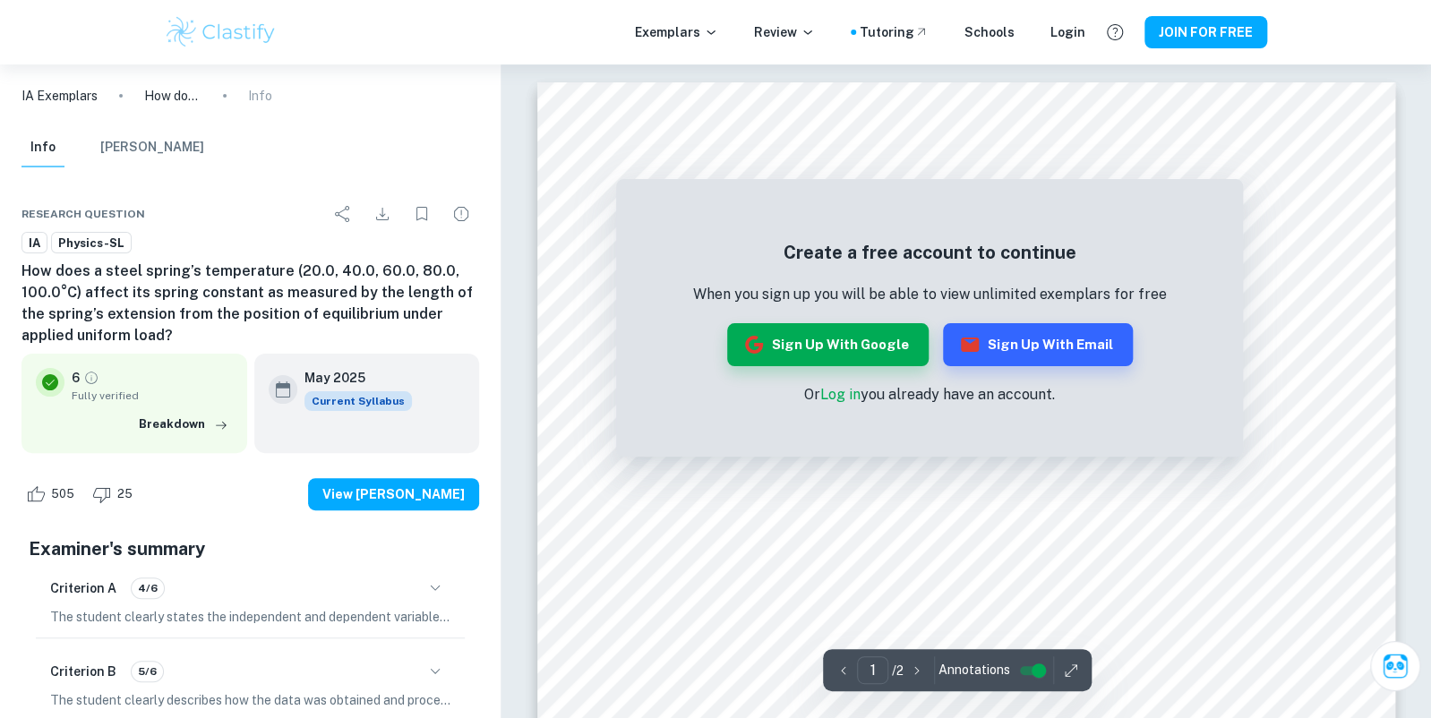
click at [842, 398] on link "Log in" at bounding box center [840, 394] width 40 height 17
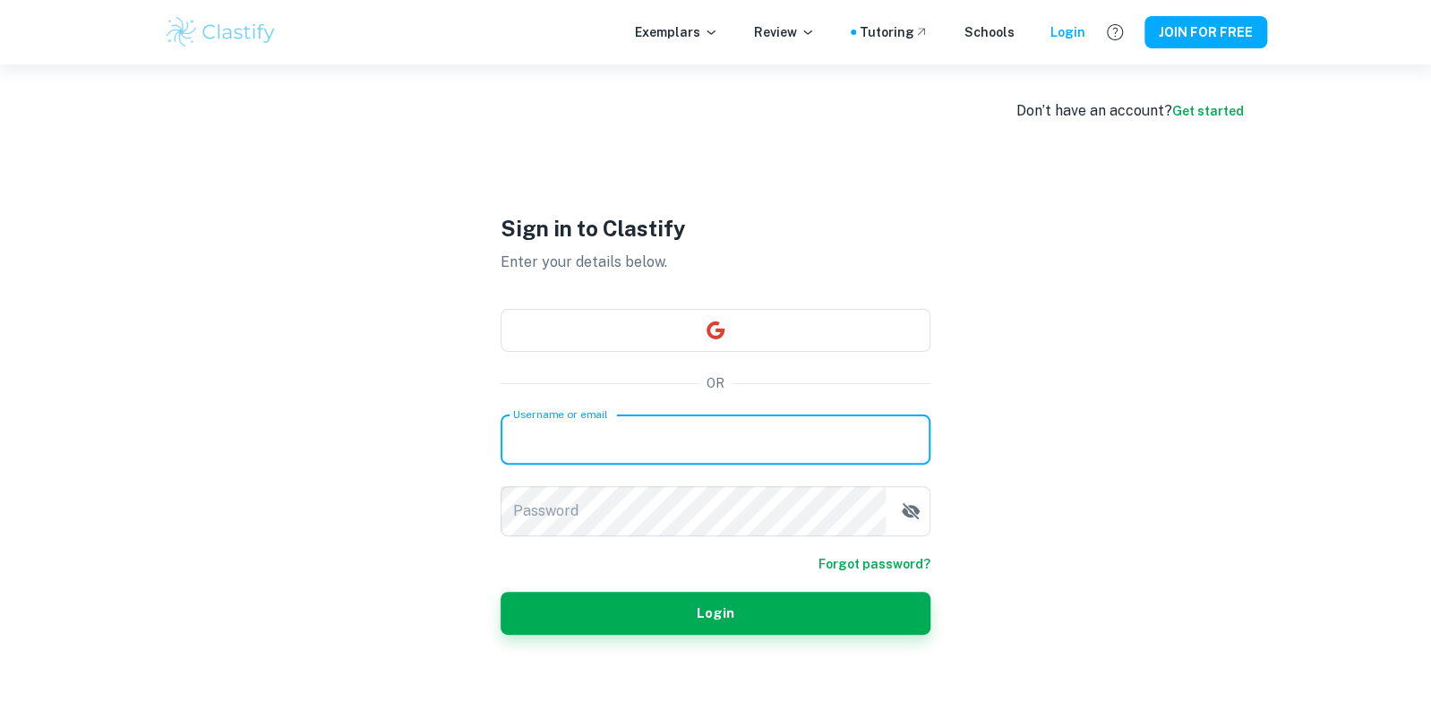
type input "[EMAIL_ADDRESS][DOMAIN_NAME]"
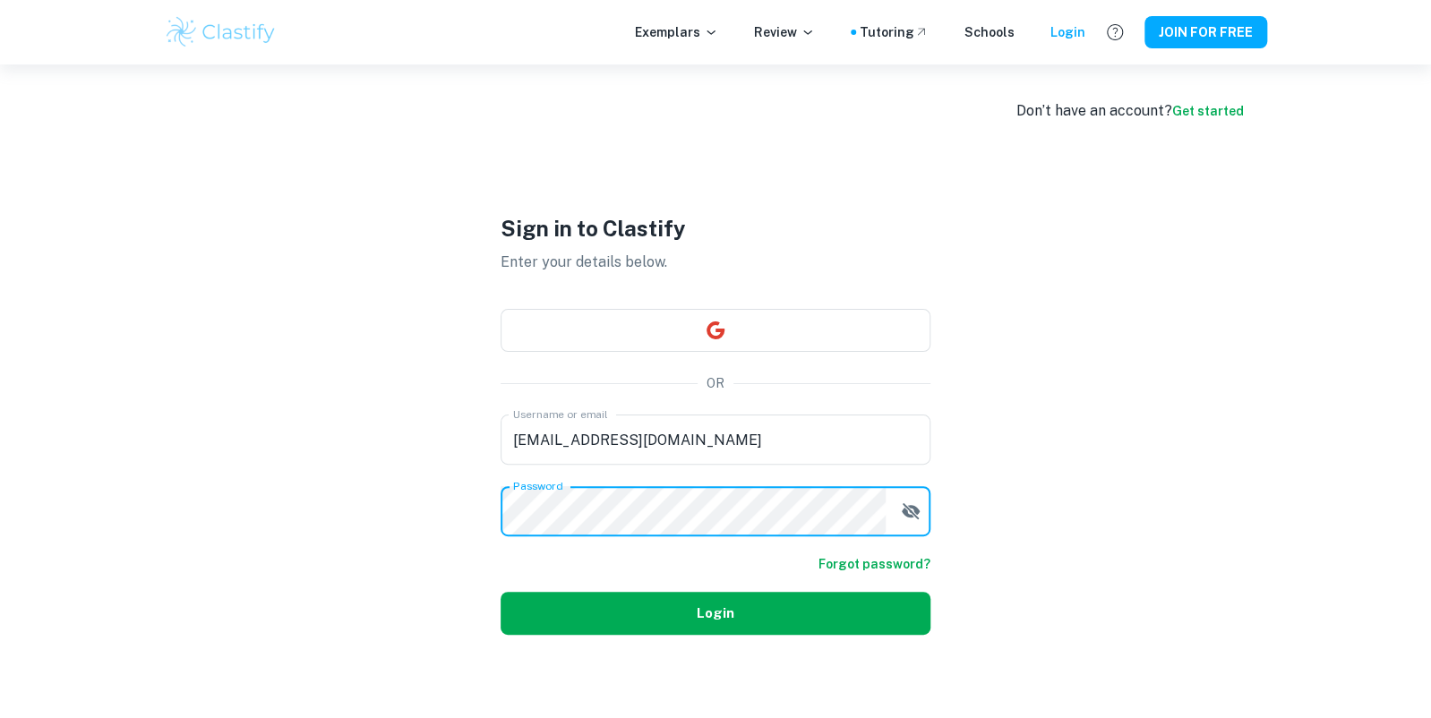
click at [688, 609] on button "Login" at bounding box center [715, 613] width 430 height 43
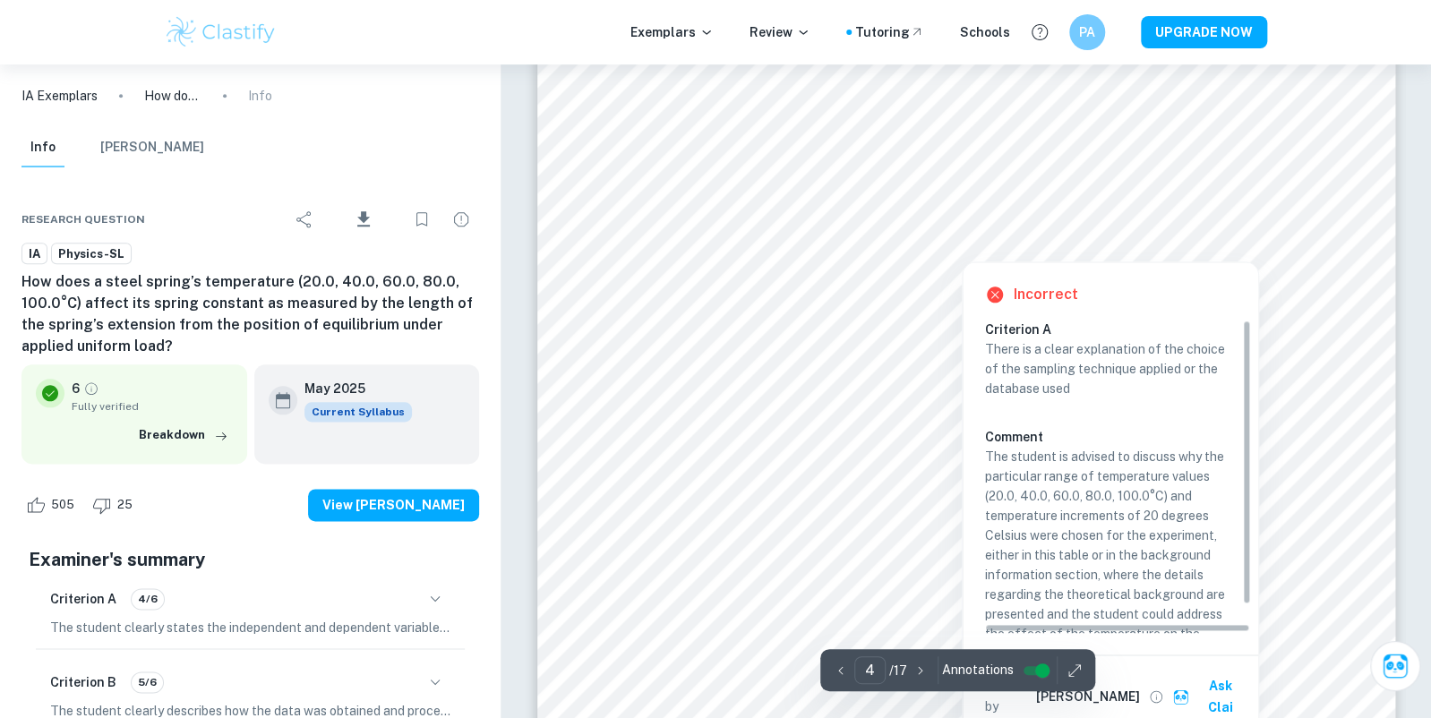
scroll to position [4569, 0]
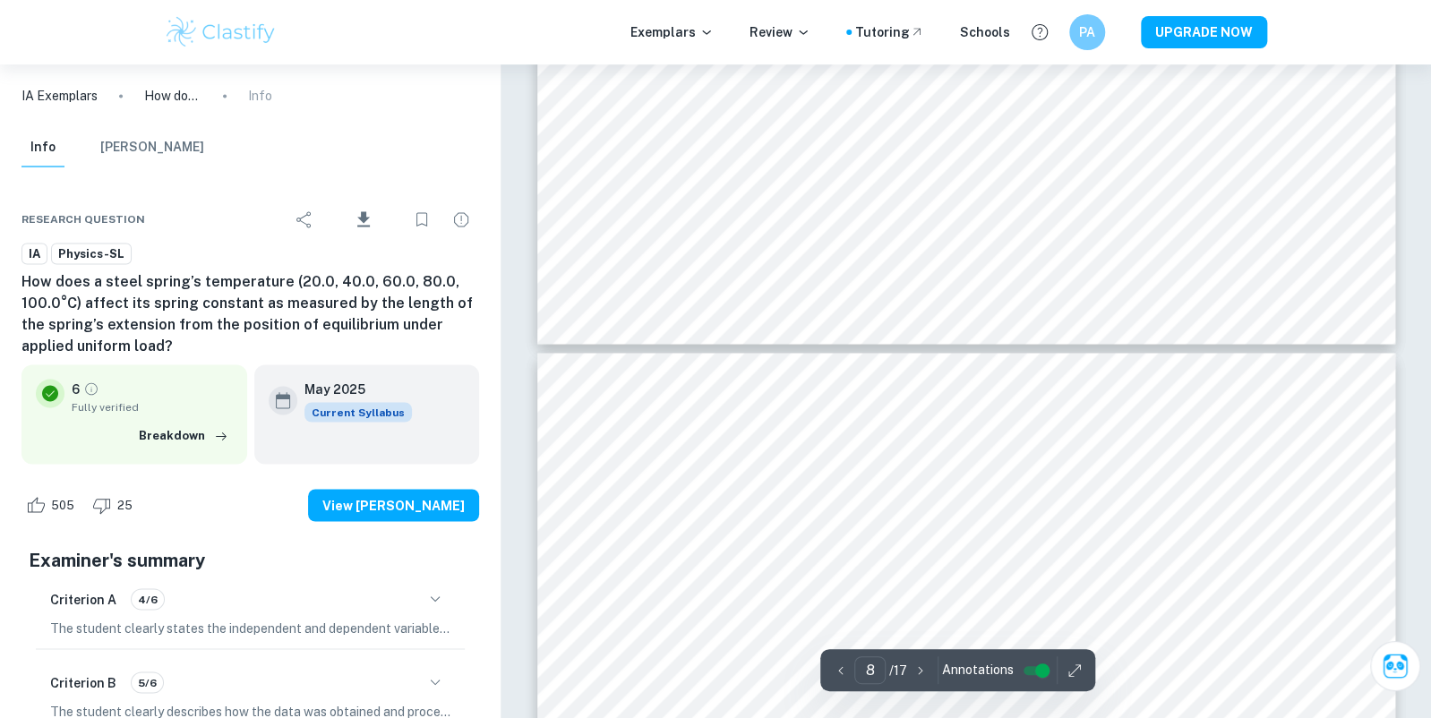
type input "7"
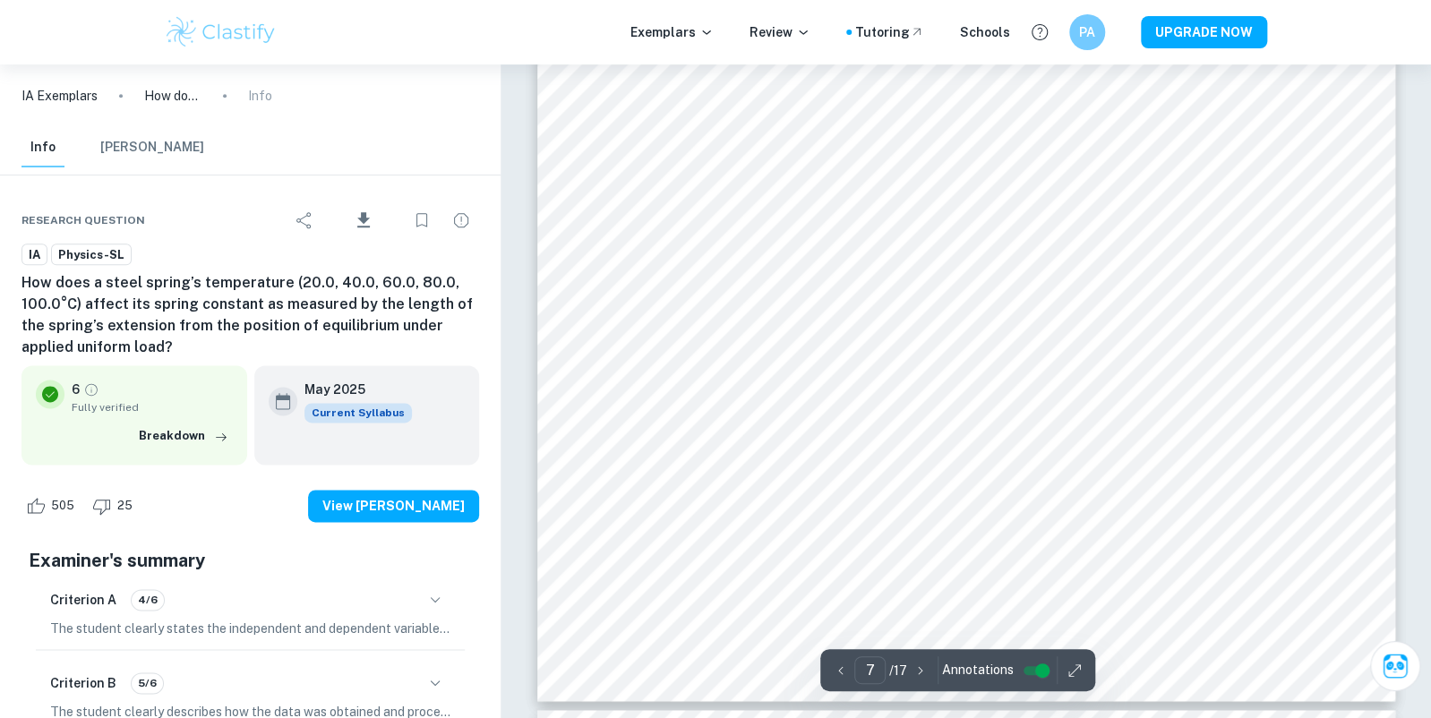
scroll to position [8203, 0]
